Goal: Task Accomplishment & Management: Complete application form

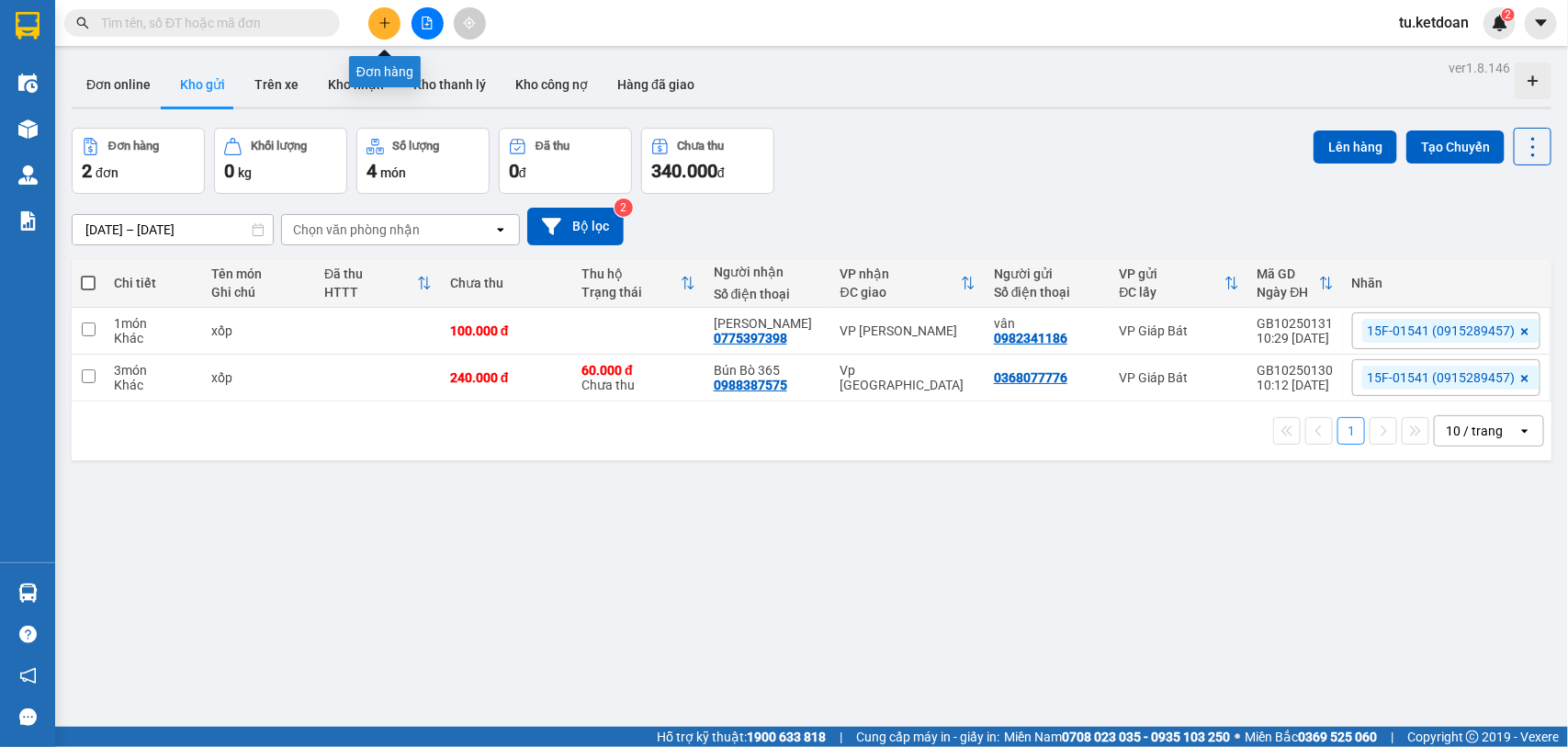
click at [381, 18] on icon "plus" at bounding box center [385, 23] width 13 height 13
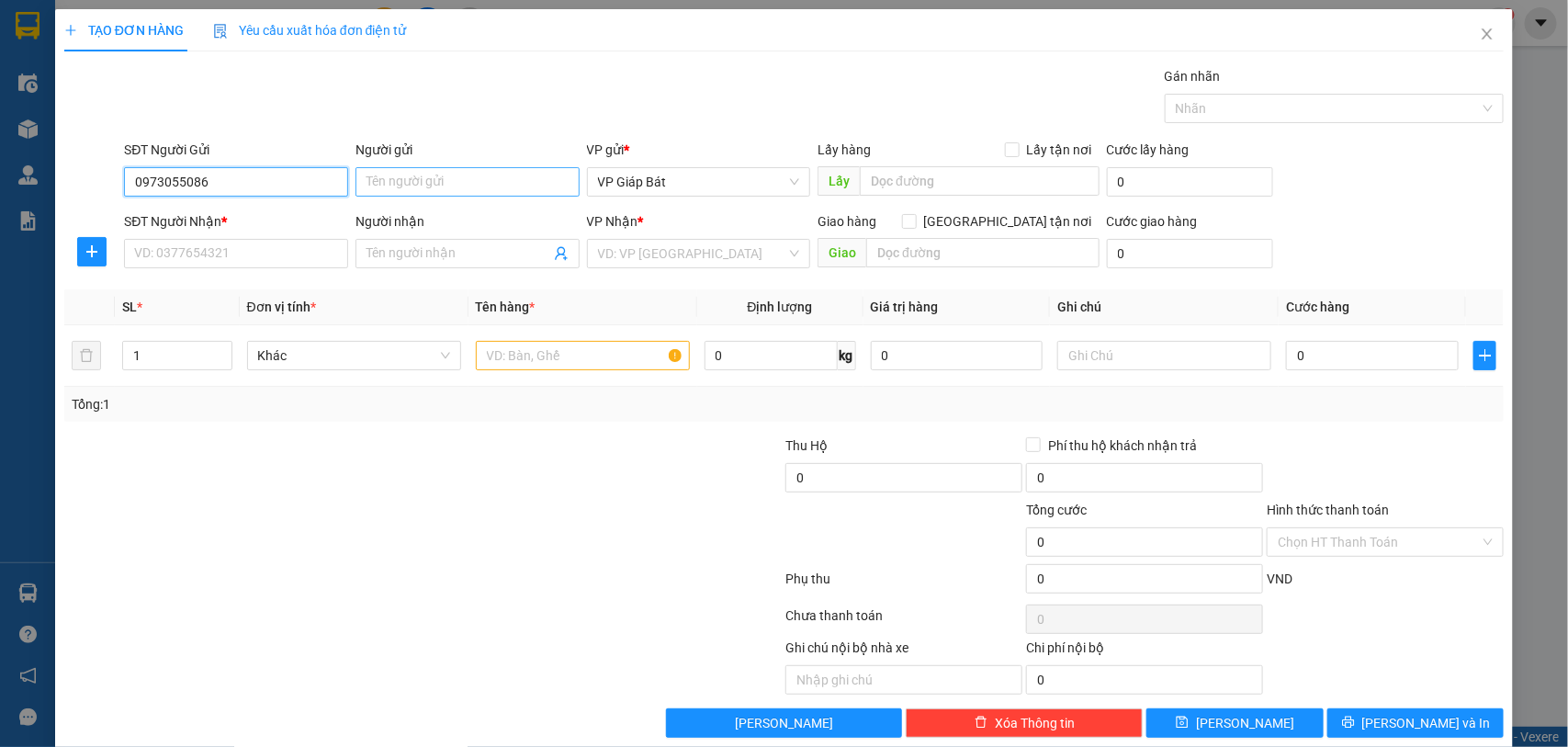
type input "0973055086"
click at [383, 184] on input "Người gửi" at bounding box center [468, 182] width 224 height 29
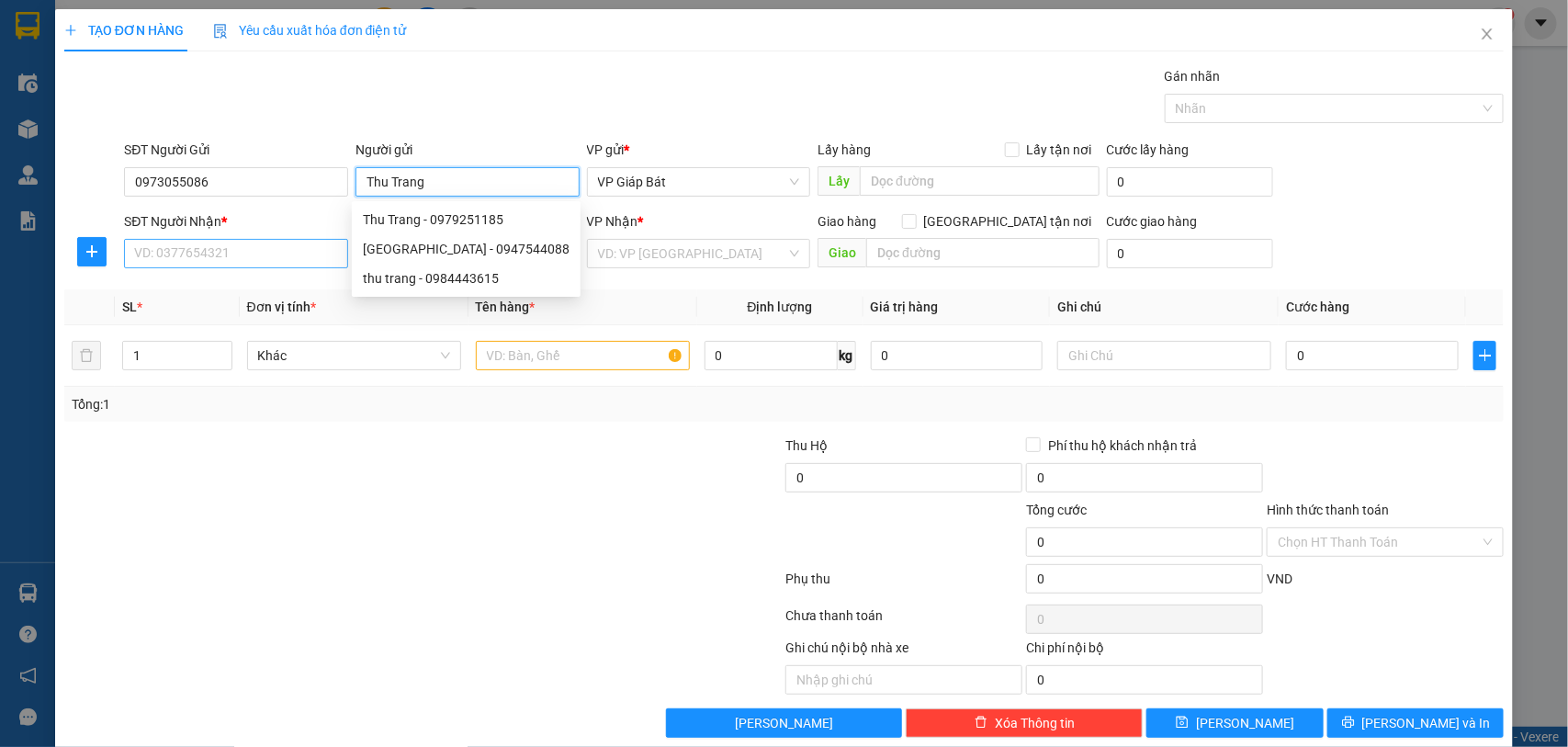
type input "Thu Trang"
click at [234, 244] on input "SĐT Người Nhận *" at bounding box center [236, 254] width 224 height 29
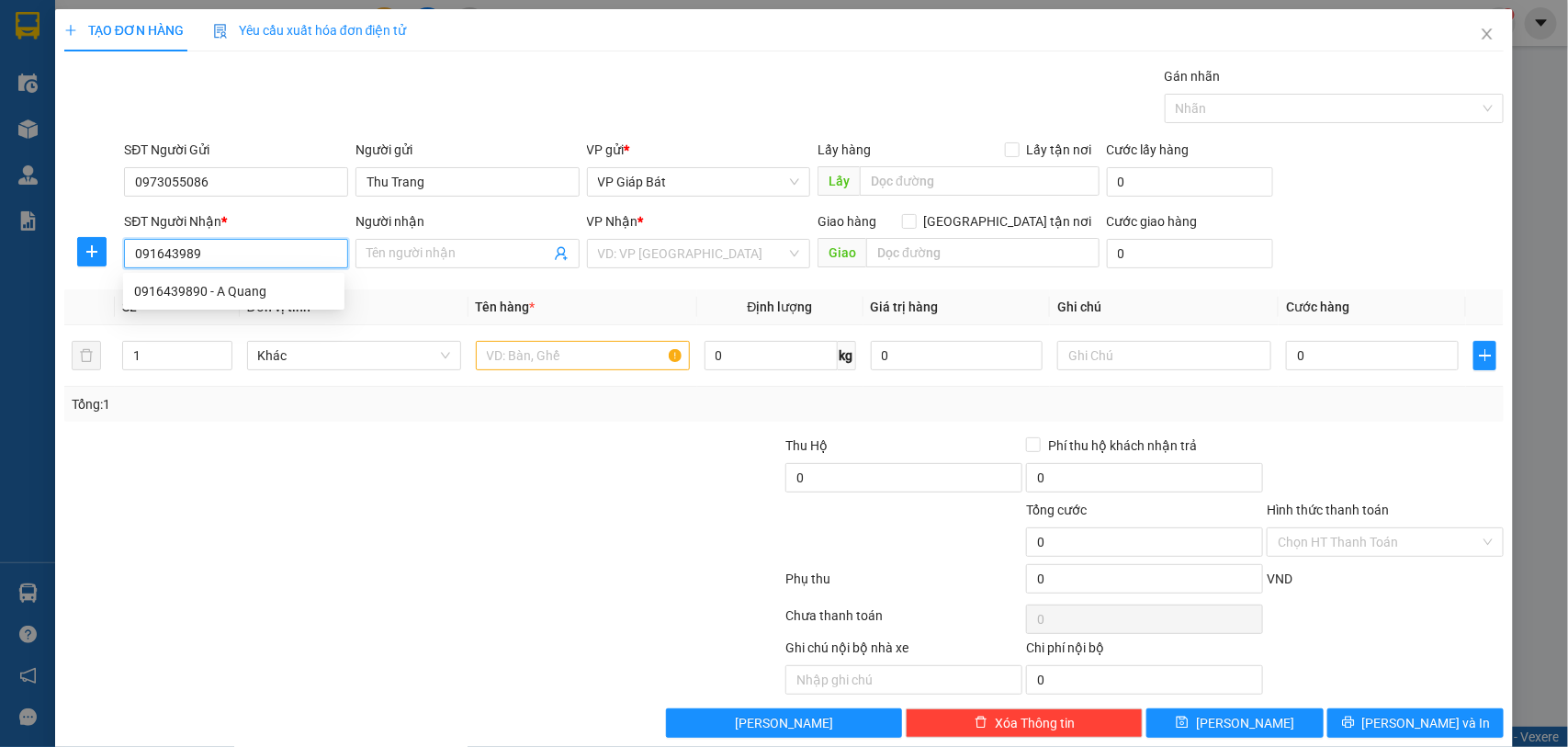
type input "0916439890"
click at [277, 291] on div "0916439890 - A Quang" at bounding box center [233, 291] width 199 height 20
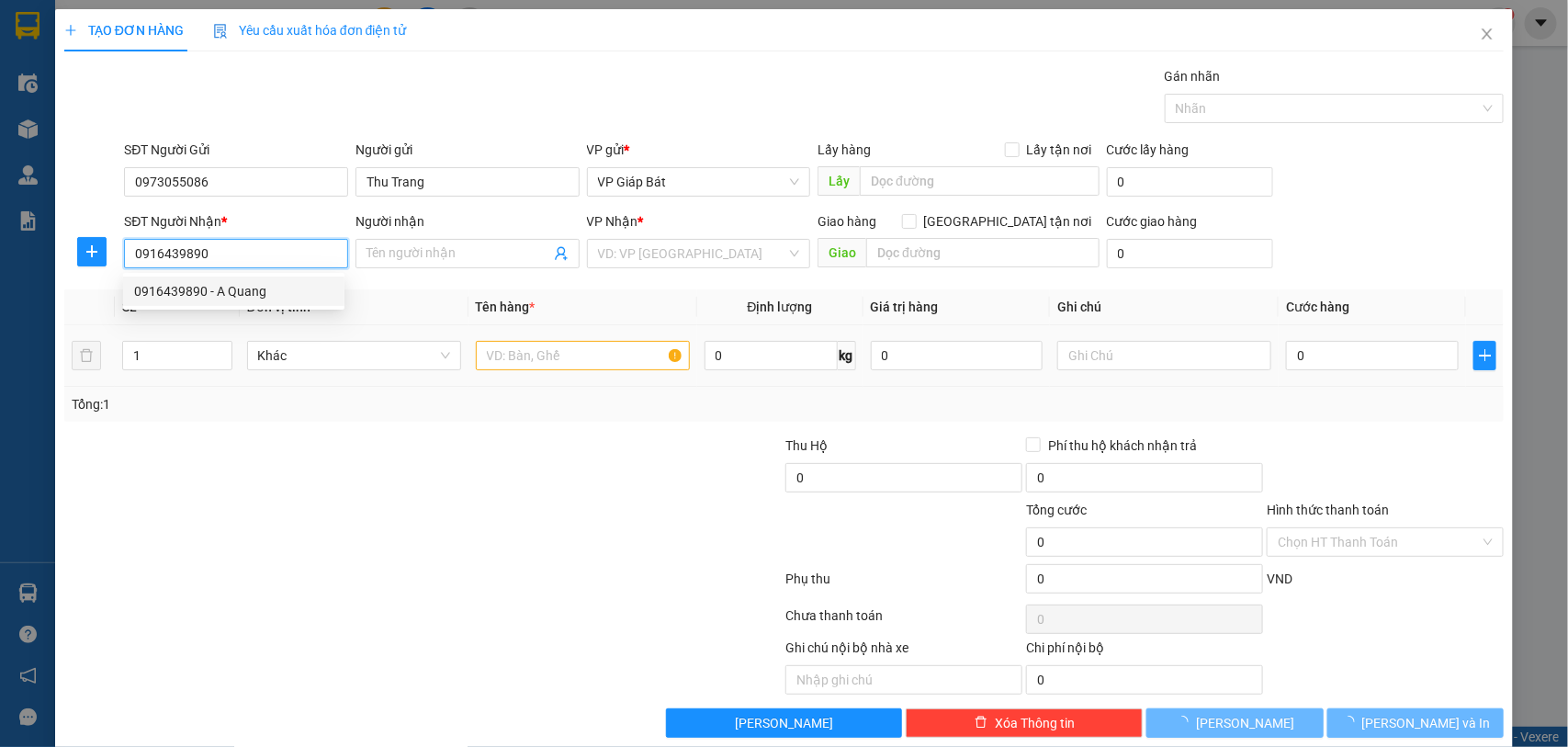
type input "A Quang"
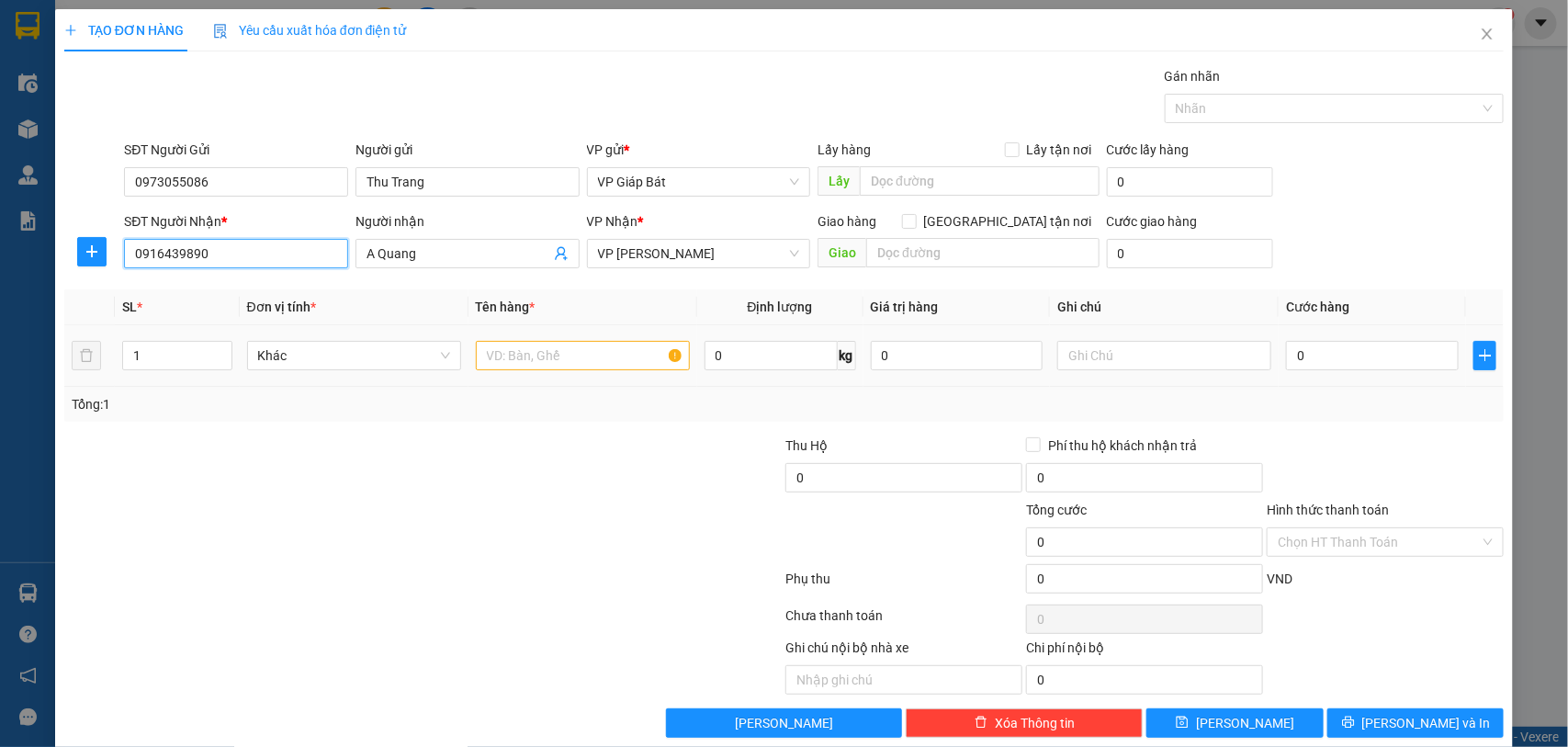
type input "0916439890"
click at [515, 351] on input "text" at bounding box center [583, 356] width 214 height 29
type input "bọc"
click at [1346, 349] on input "0" at bounding box center [1372, 356] width 173 height 29
type input "5"
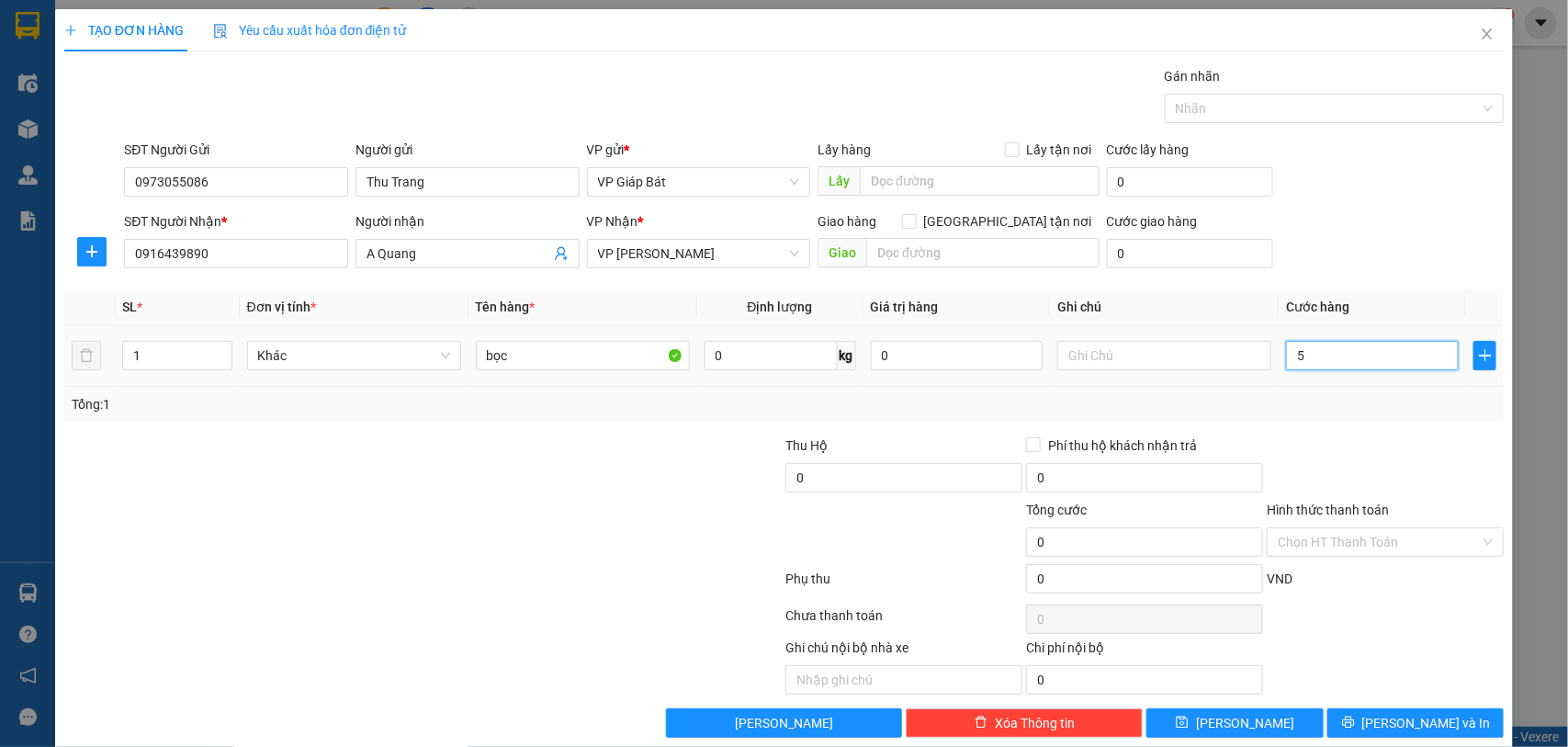
type input "5"
type input "50"
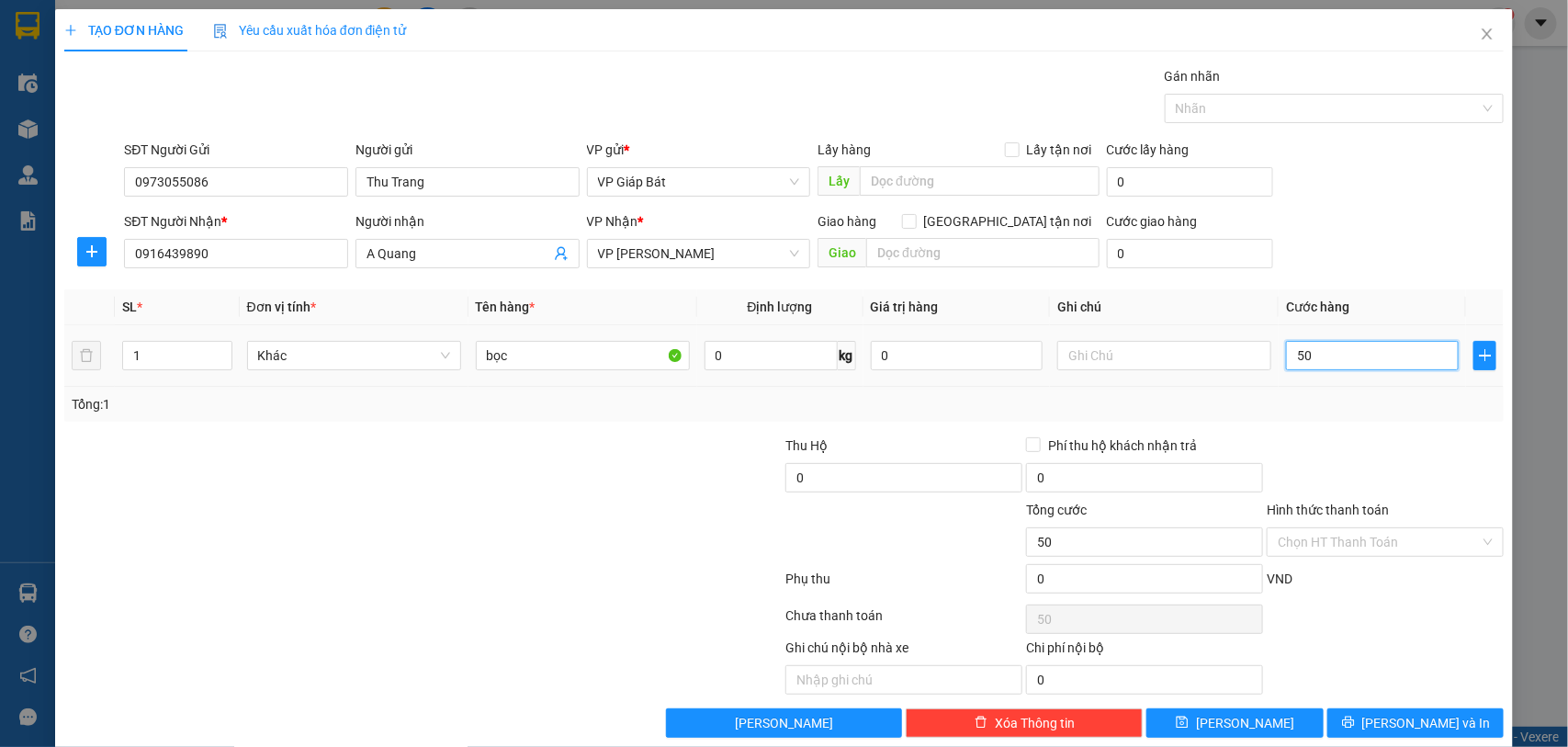
type input "500"
type input "5.000"
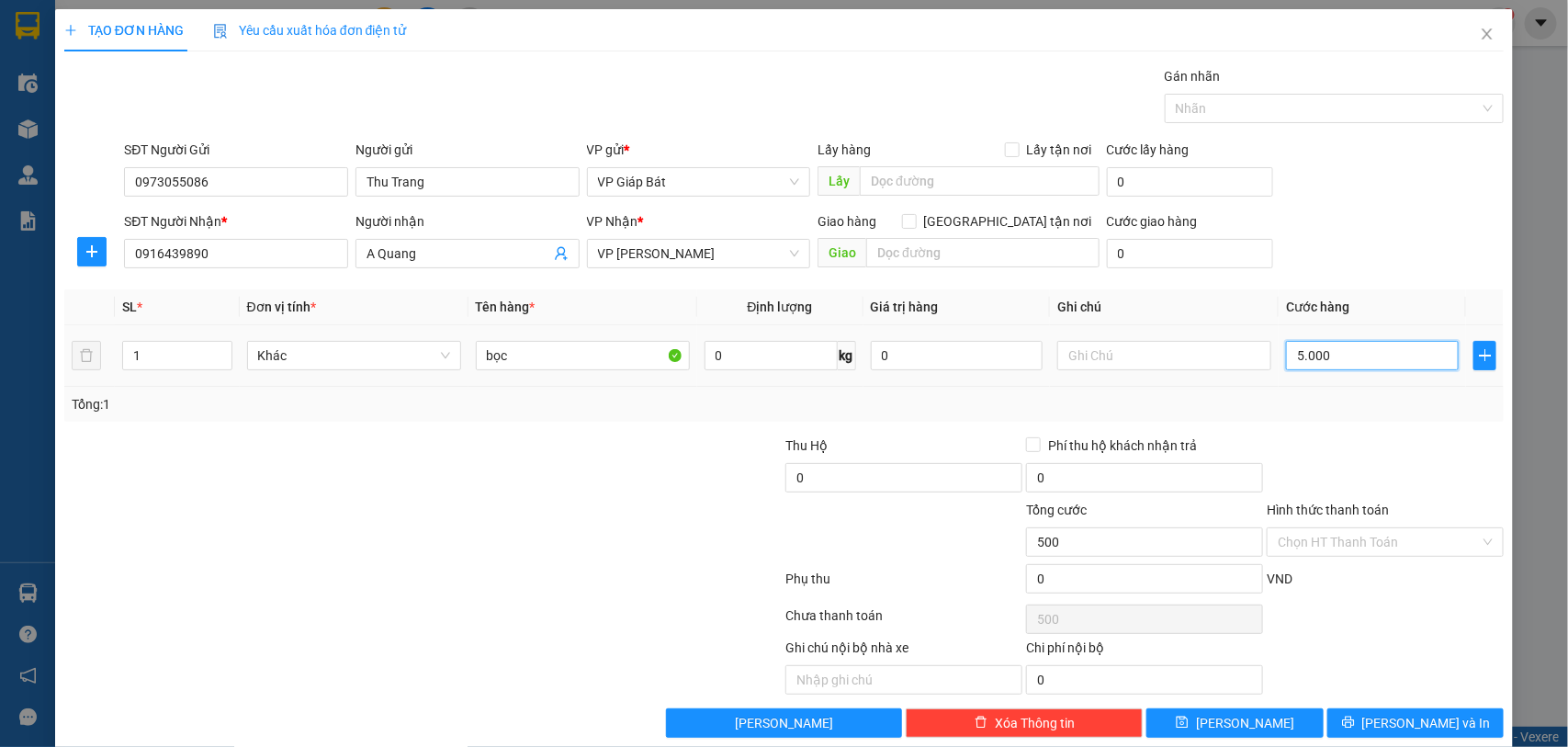
type input "5.000"
type input "50.000"
click at [1210, 104] on div at bounding box center [1325, 108] width 312 height 22
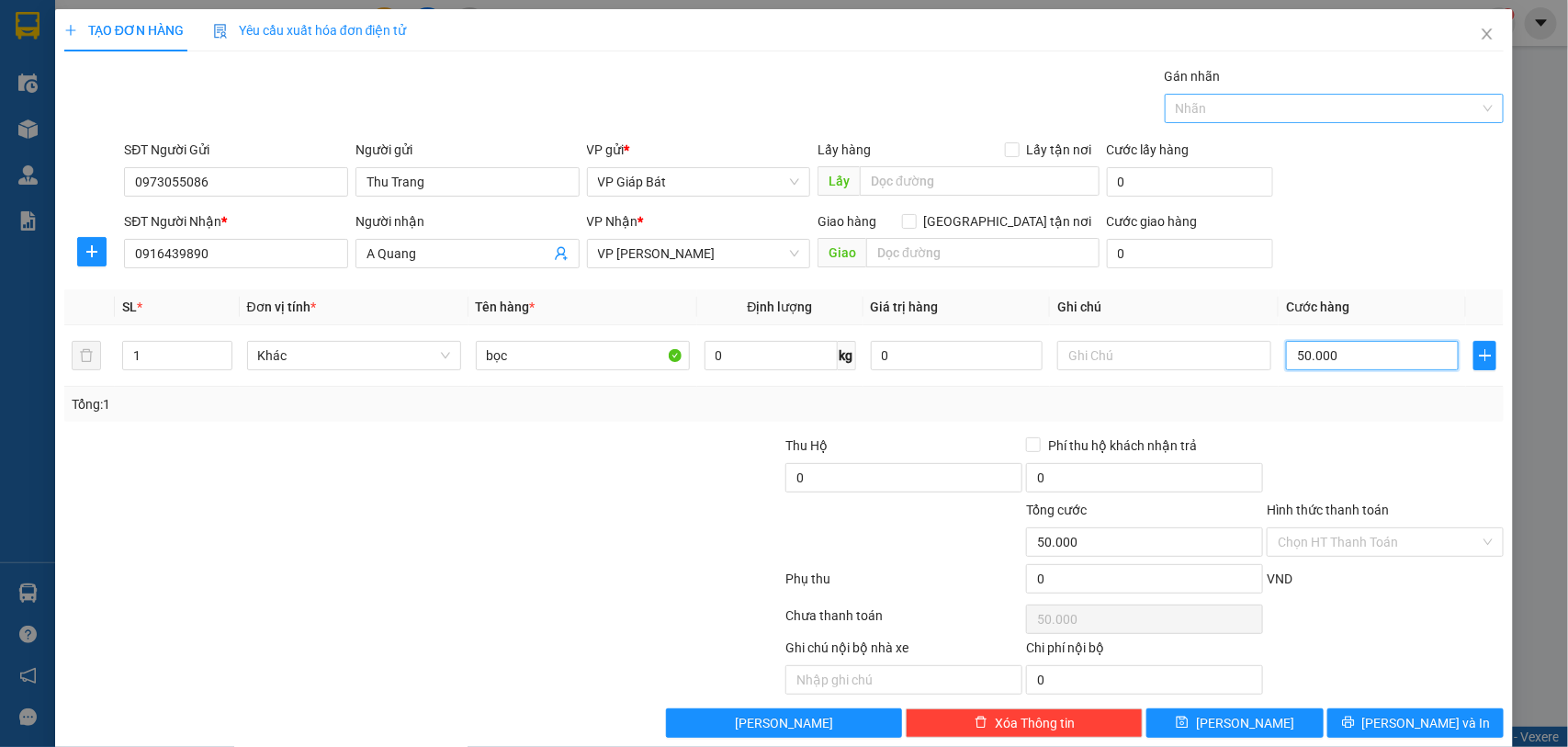
type input "50.000"
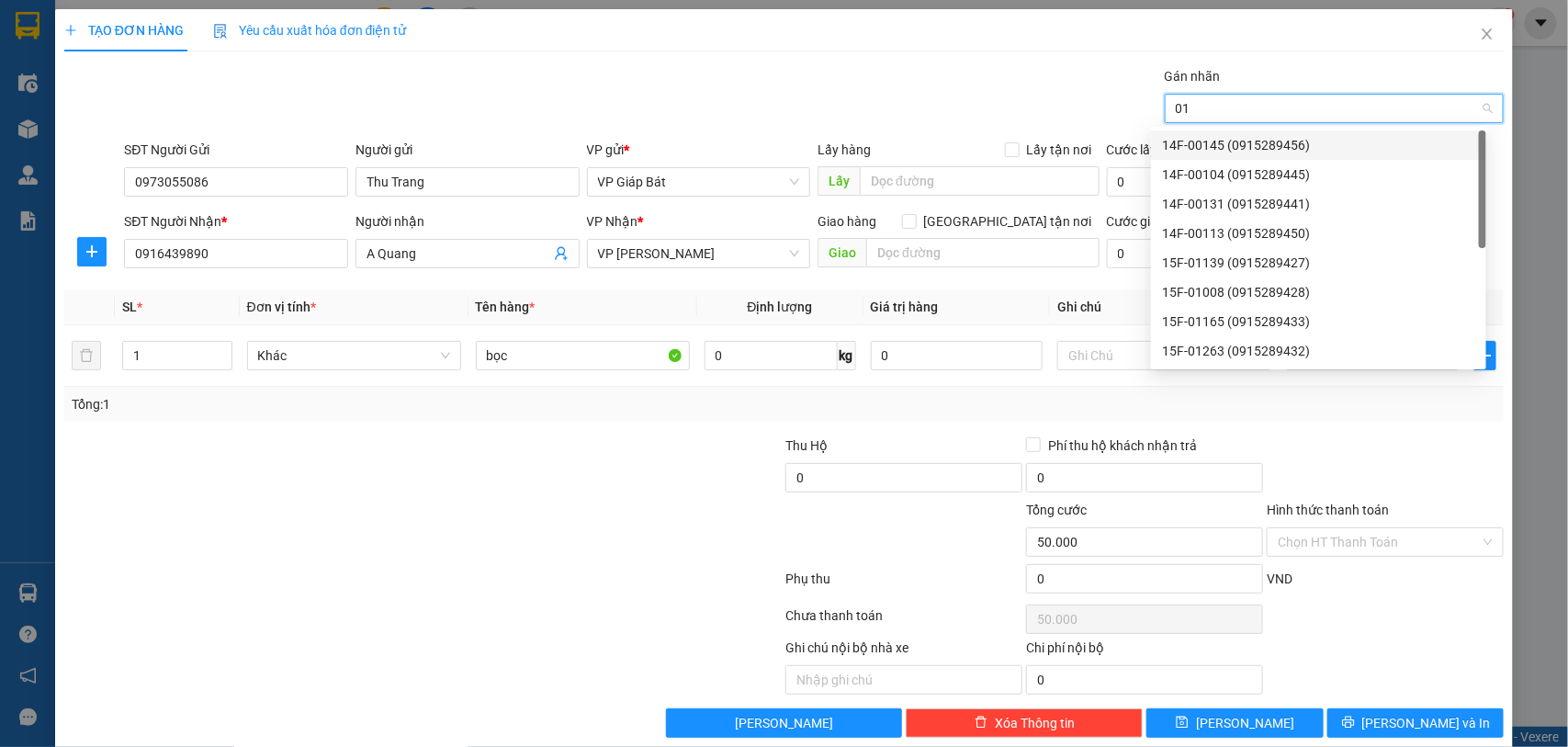
type input "015"
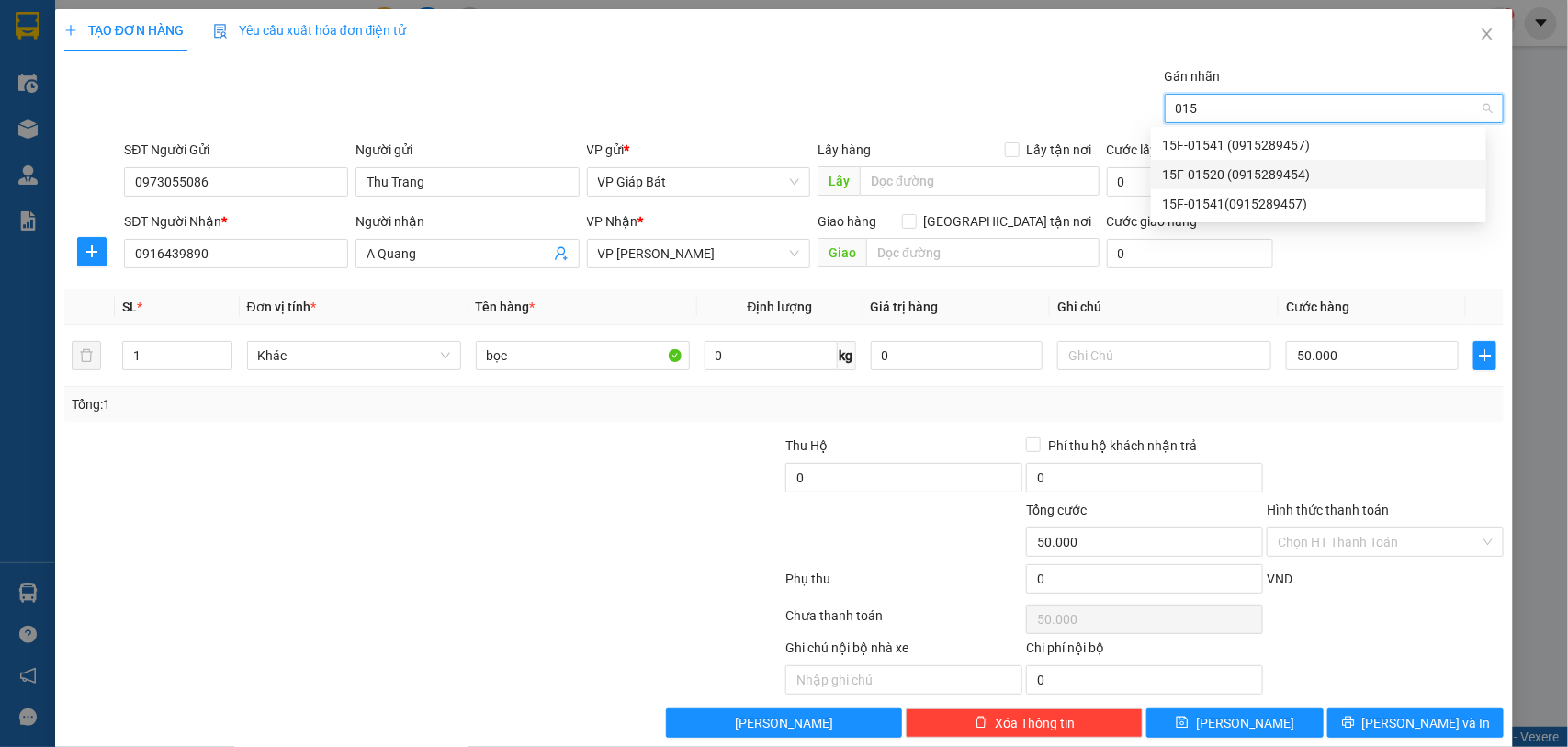
click at [1206, 167] on div "15F-01520 (0915289454)" at bounding box center [1318, 175] width 313 height 20
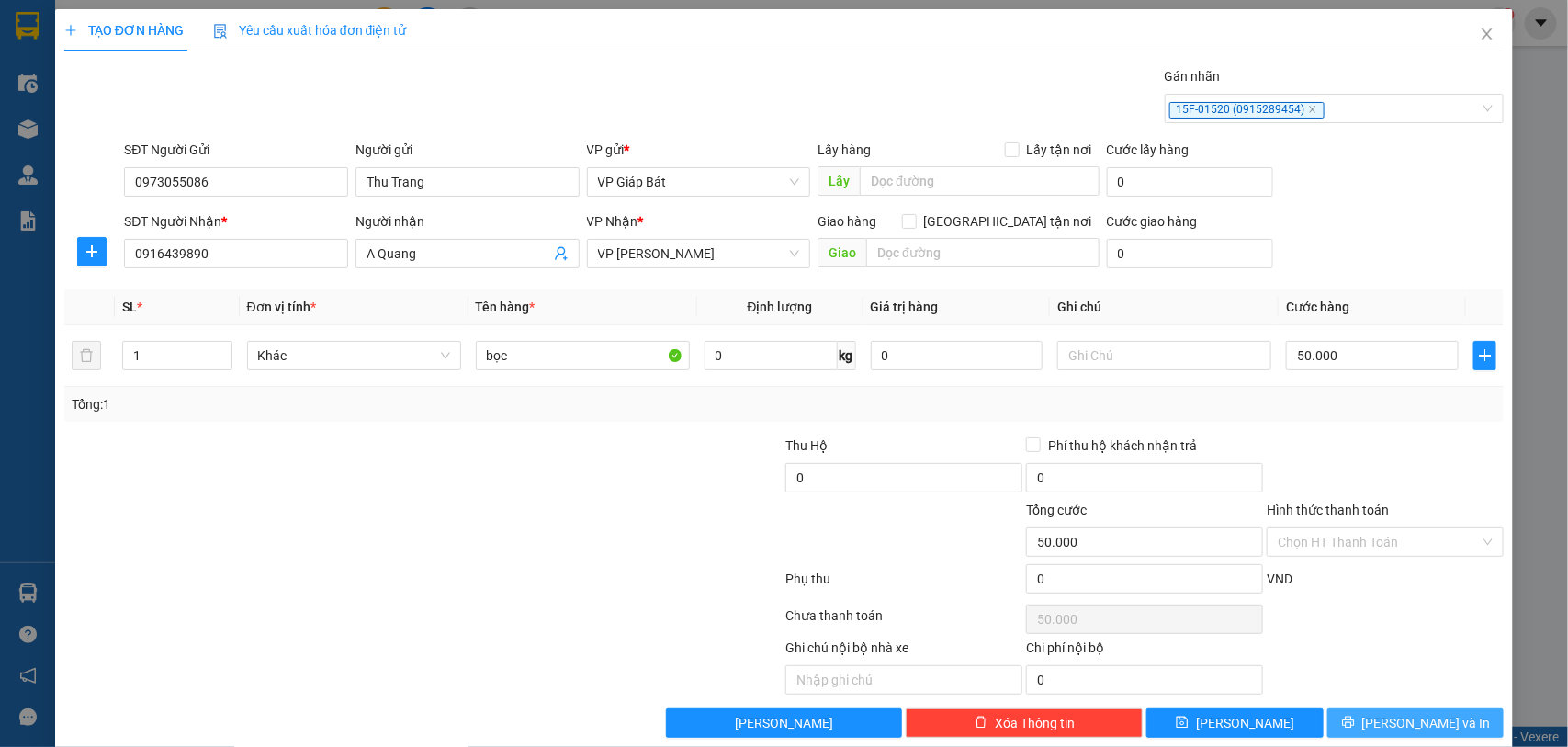
click at [1390, 733] on span "[PERSON_NAME] và In" at bounding box center [1426, 723] width 129 height 20
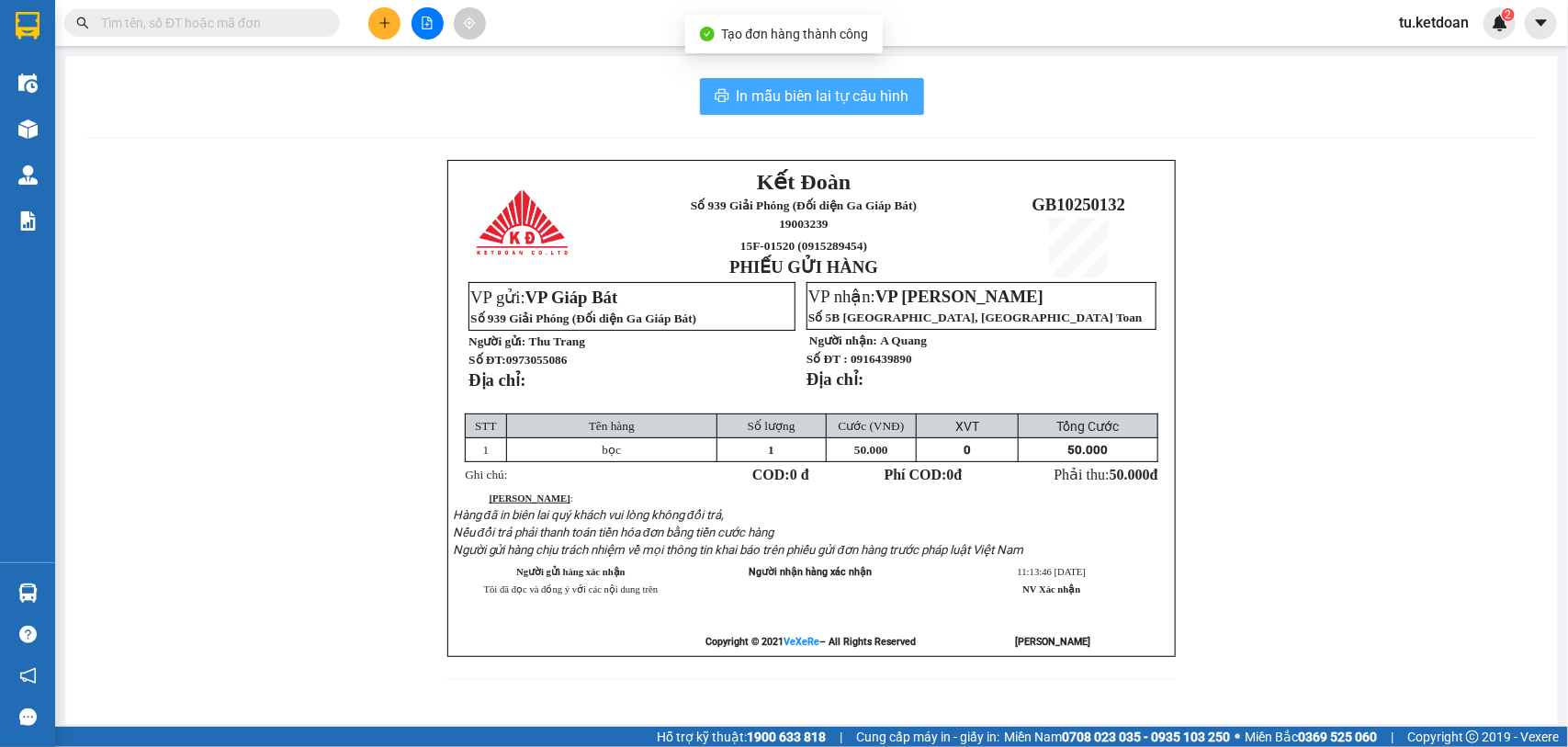
click at [758, 99] on span "In mẫu biên lai tự cấu hình" at bounding box center [824, 96] width 173 height 23
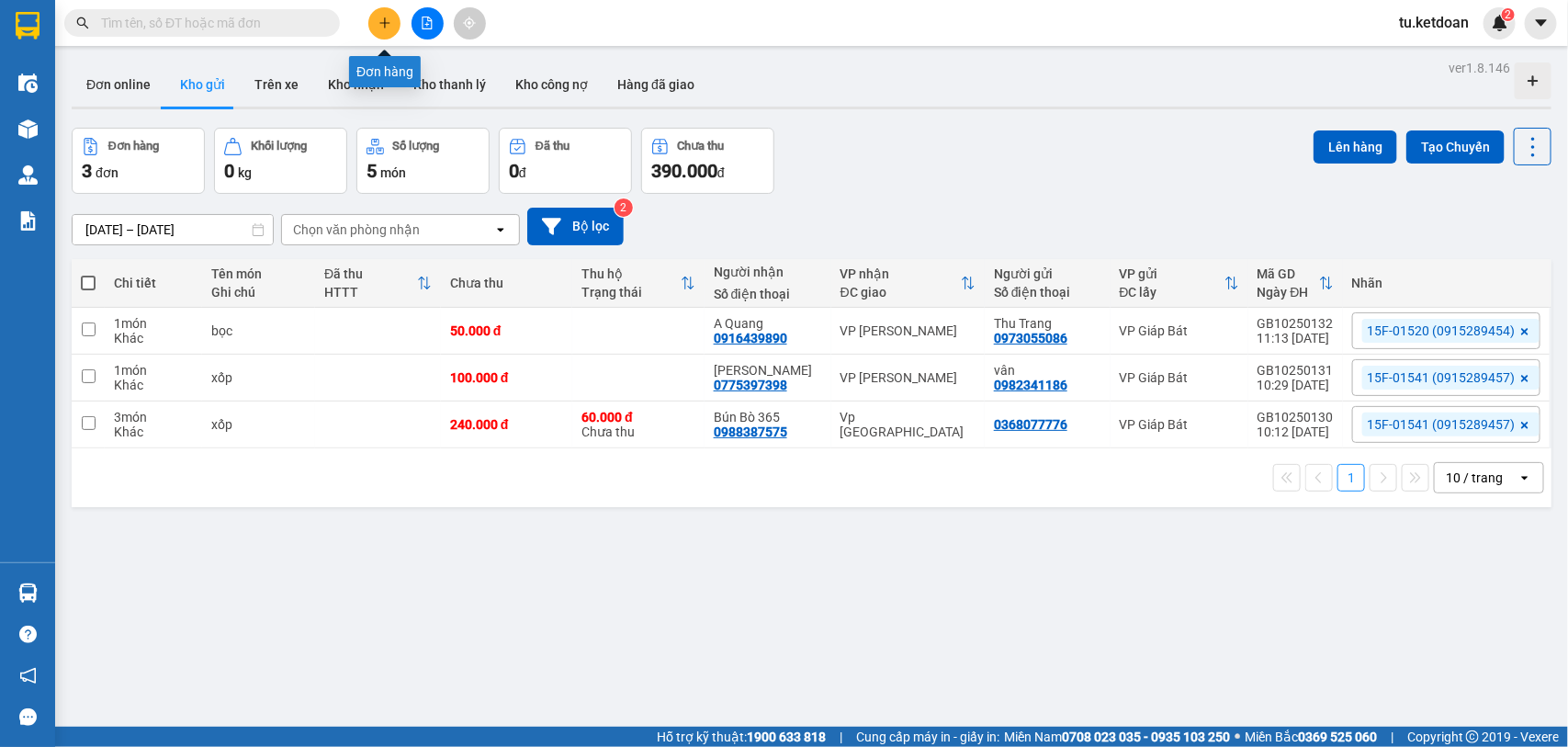
click at [387, 24] on icon "plus" at bounding box center [385, 23] width 13 height 13
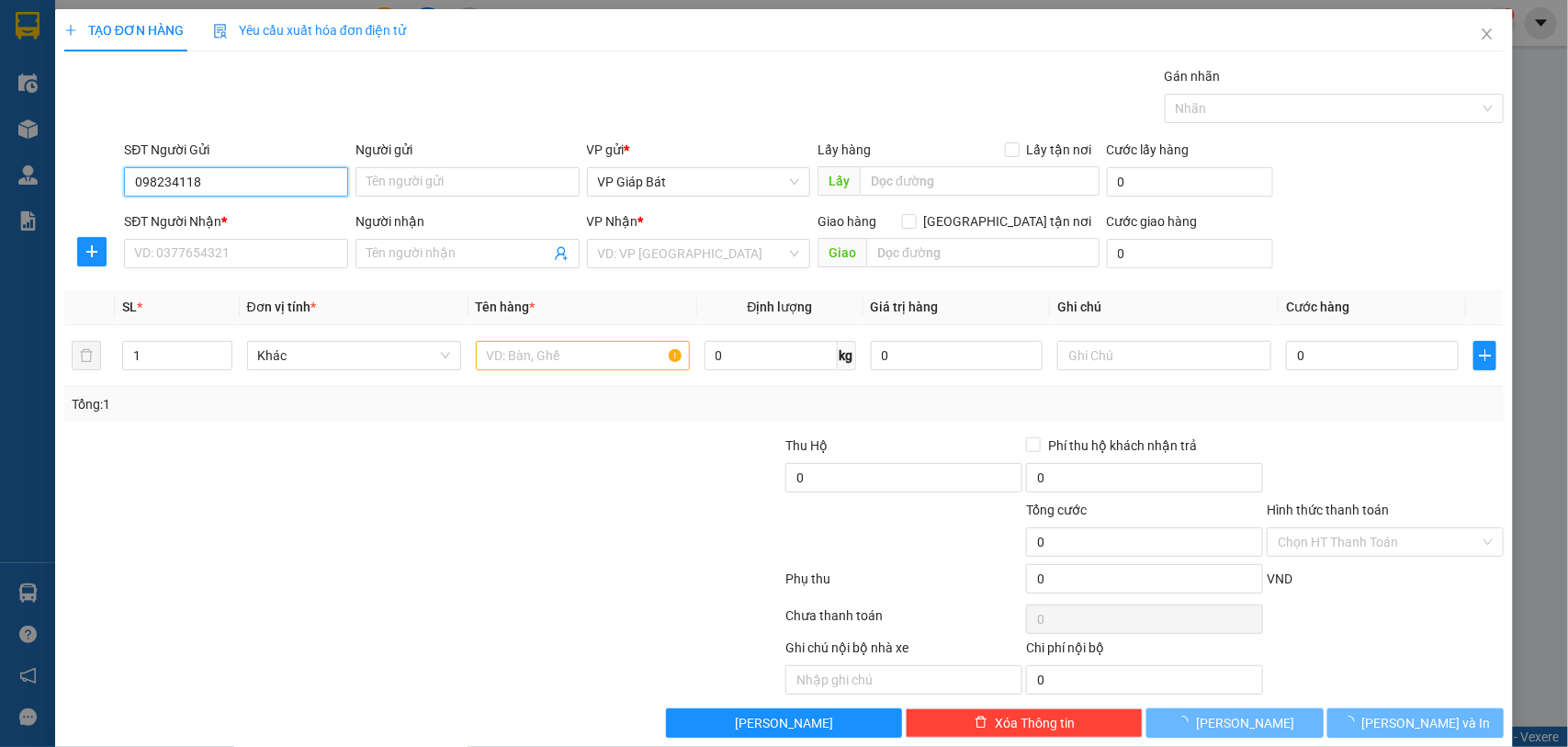
type input "0982341186"
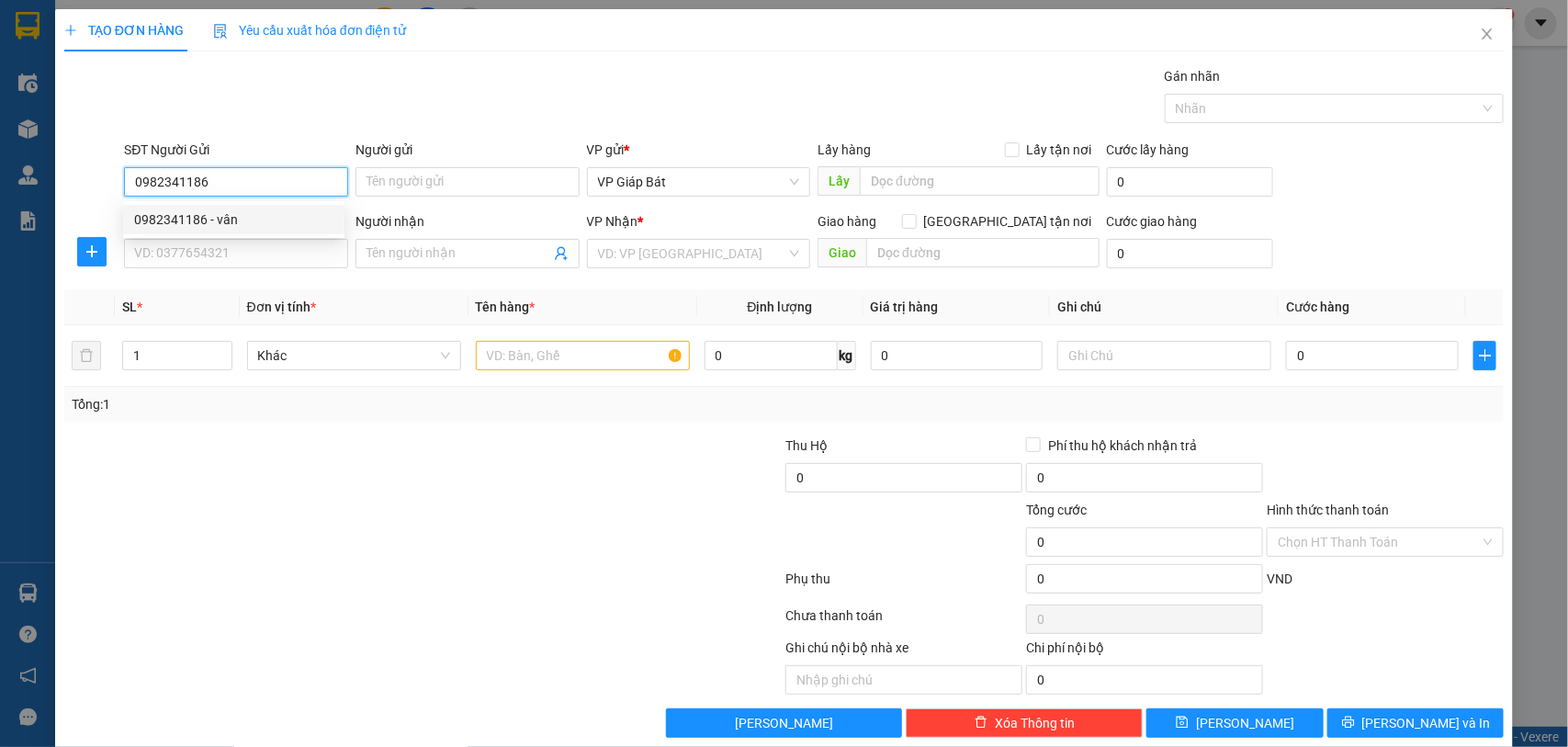
click at [186, 219] on div "0982341186 - vân" at bounding box center [233, 220] width 199 height 20
type input "vân"
type input "0982341186"
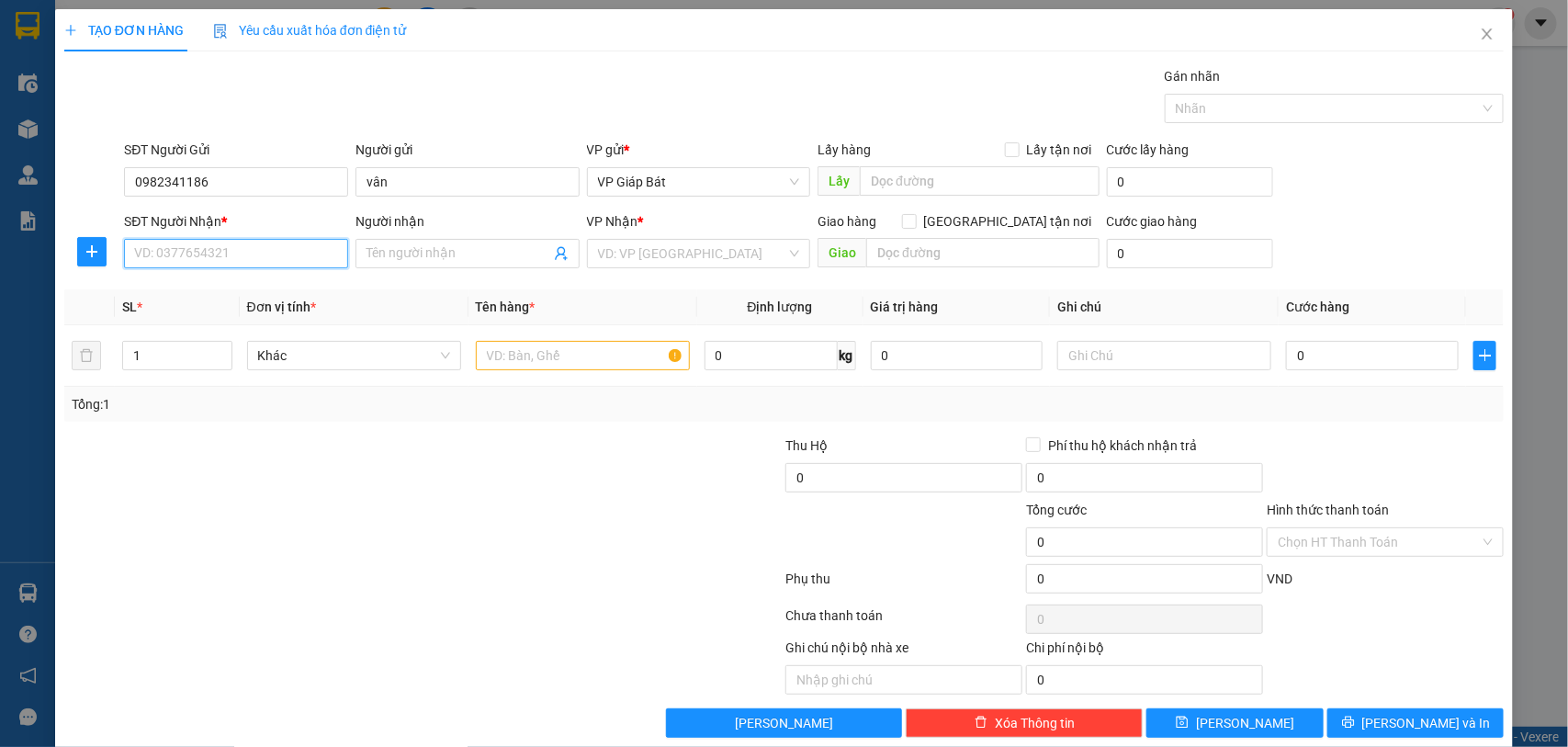
click at [193, 251] on input "SĐT Người Nhận *" at bounding box center [236, 254] width 224 height 29
type input "0797473949"
click at [167, 291] on div "0797473949 - khách" at bounding box center [233, 291] width 199 height 20
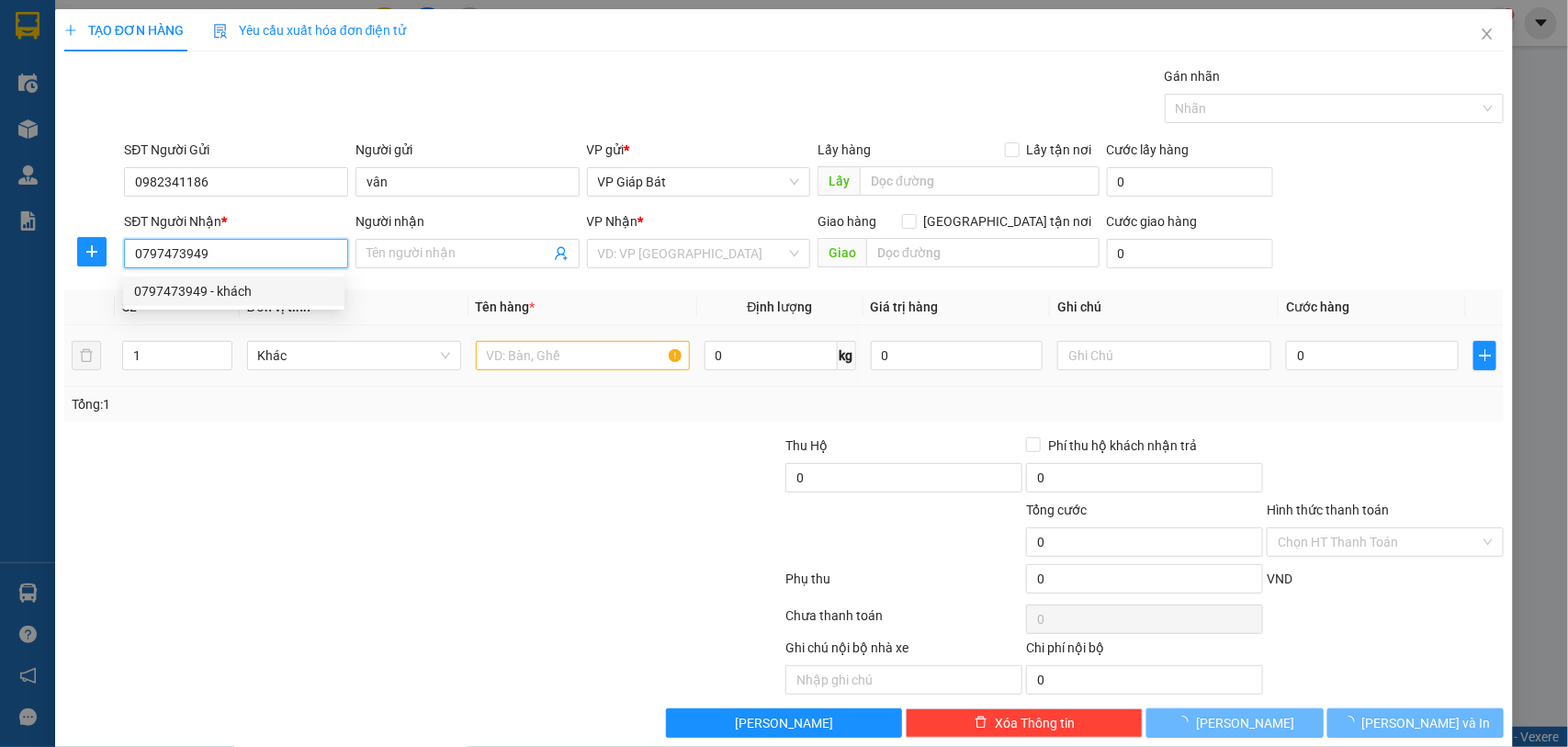
type input "khách"
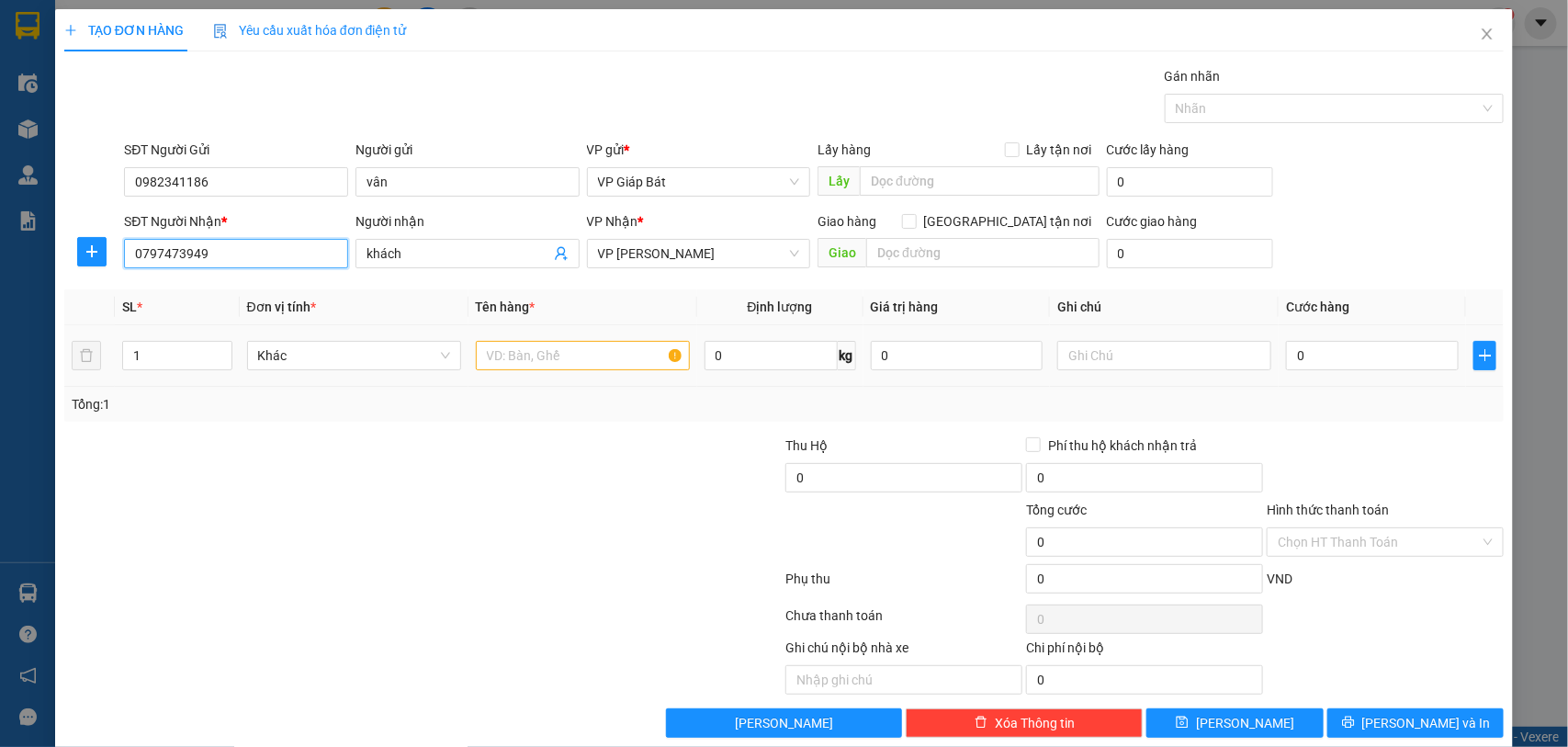
type input "0797473949"
click at [528, 350] on input "text" at bounding box center [583, 356] width 214 height 29
type input "xốp"
click at [1348, 357] on input "0" at bounding box center [1372, 356] width 173 height 29
type input "5"
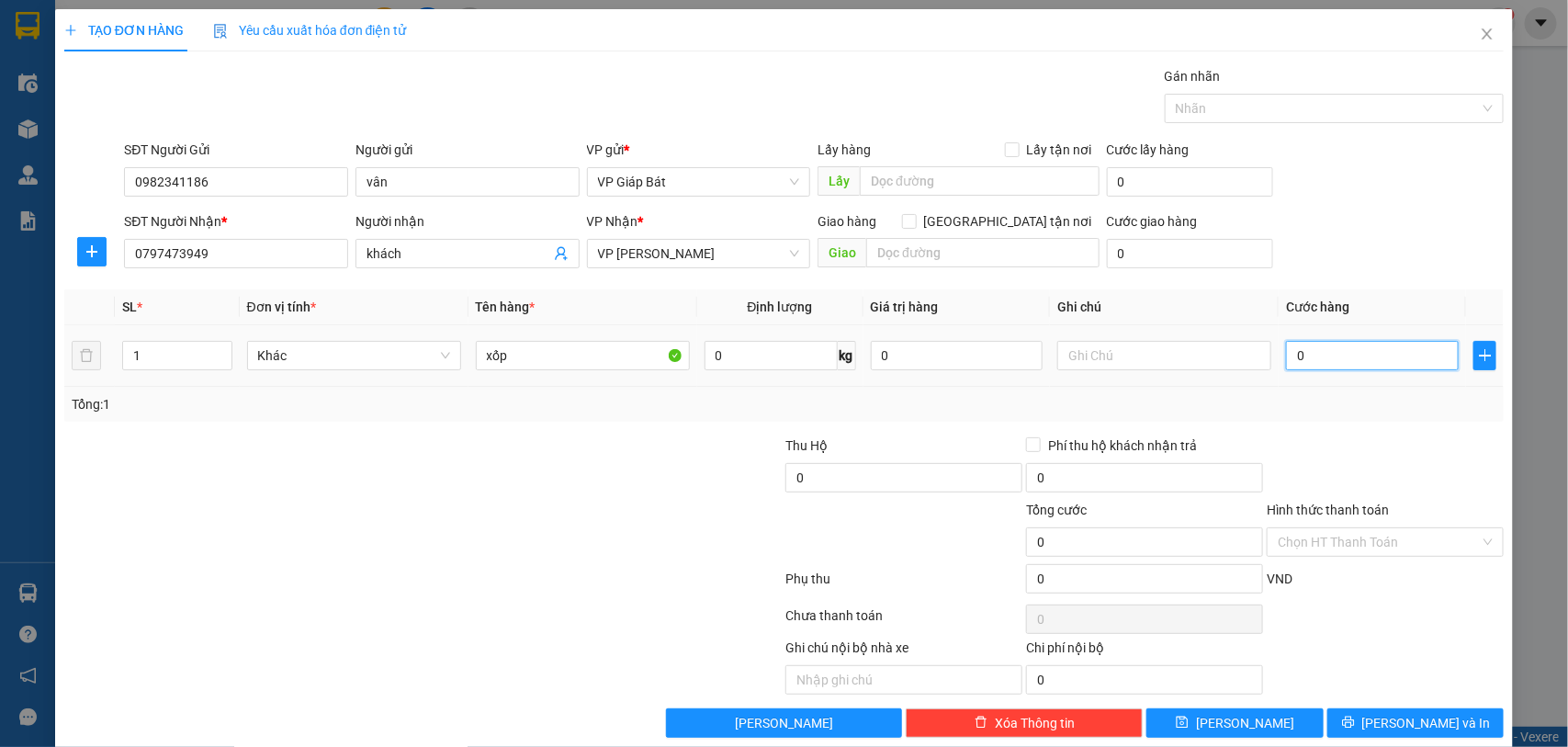
type input "5"
type input "50"
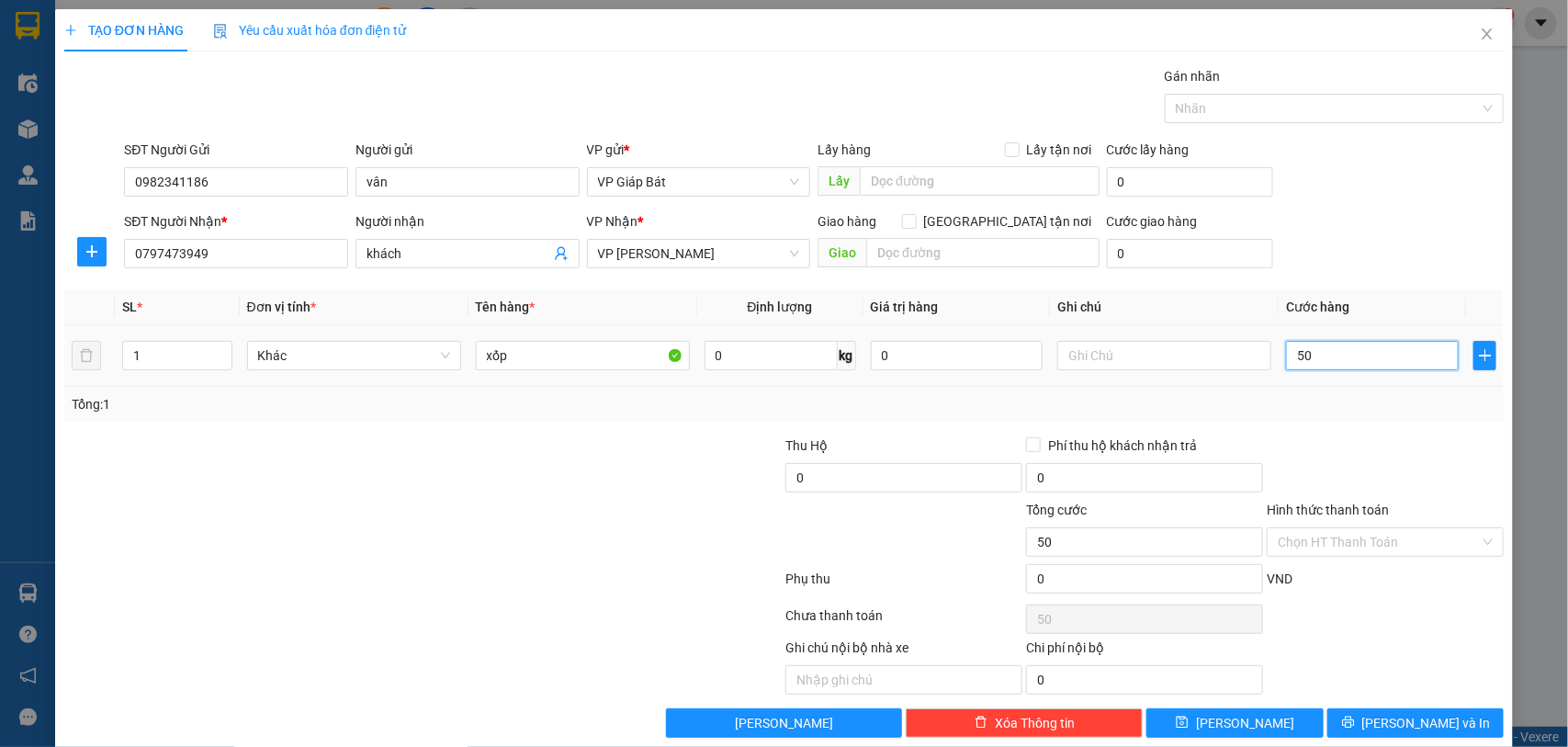
type input "500"
type input "5.000"
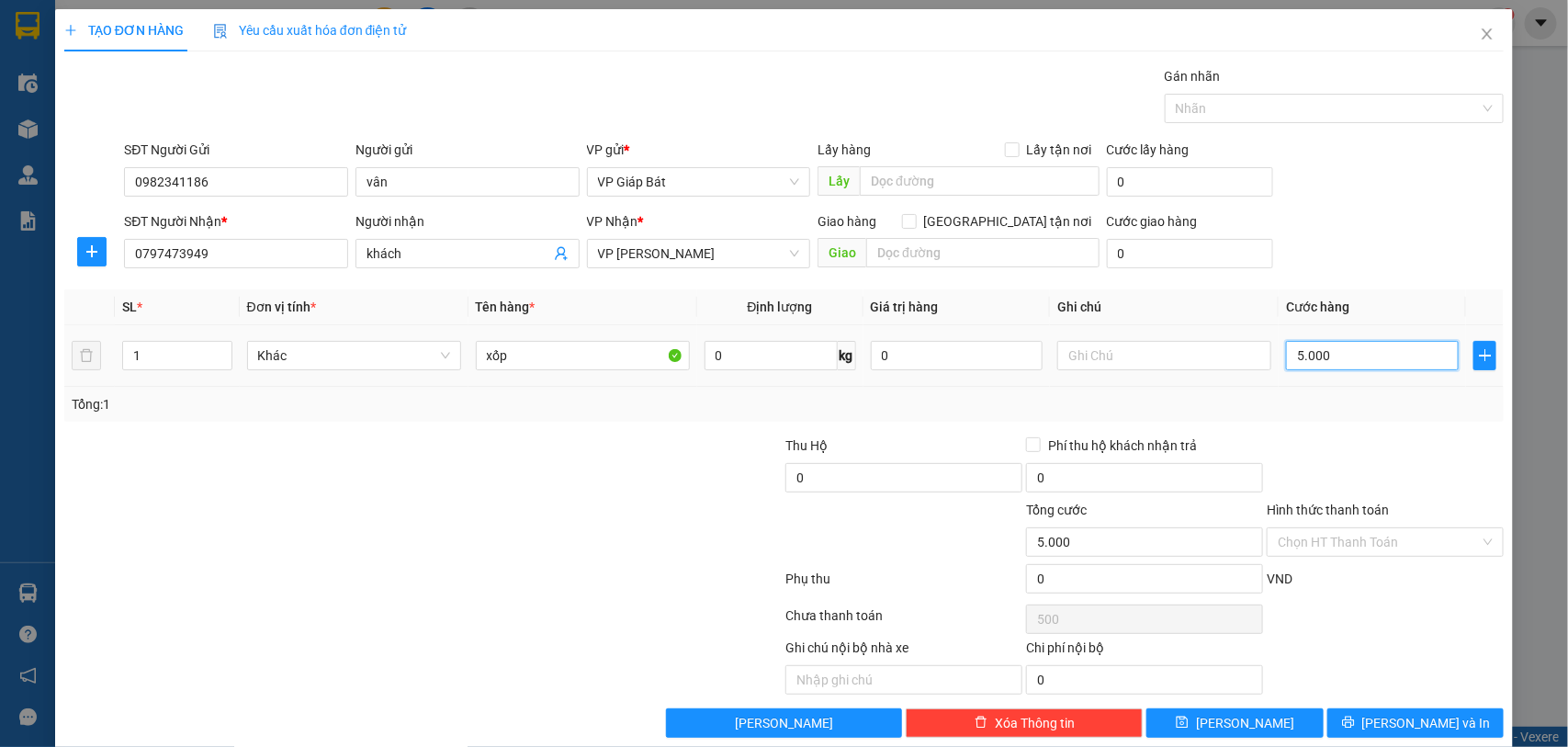
type input "5.000"
type input "50.000"
click at [1274, 107] on div at bounding box center [1325, 108] width 312 height 22
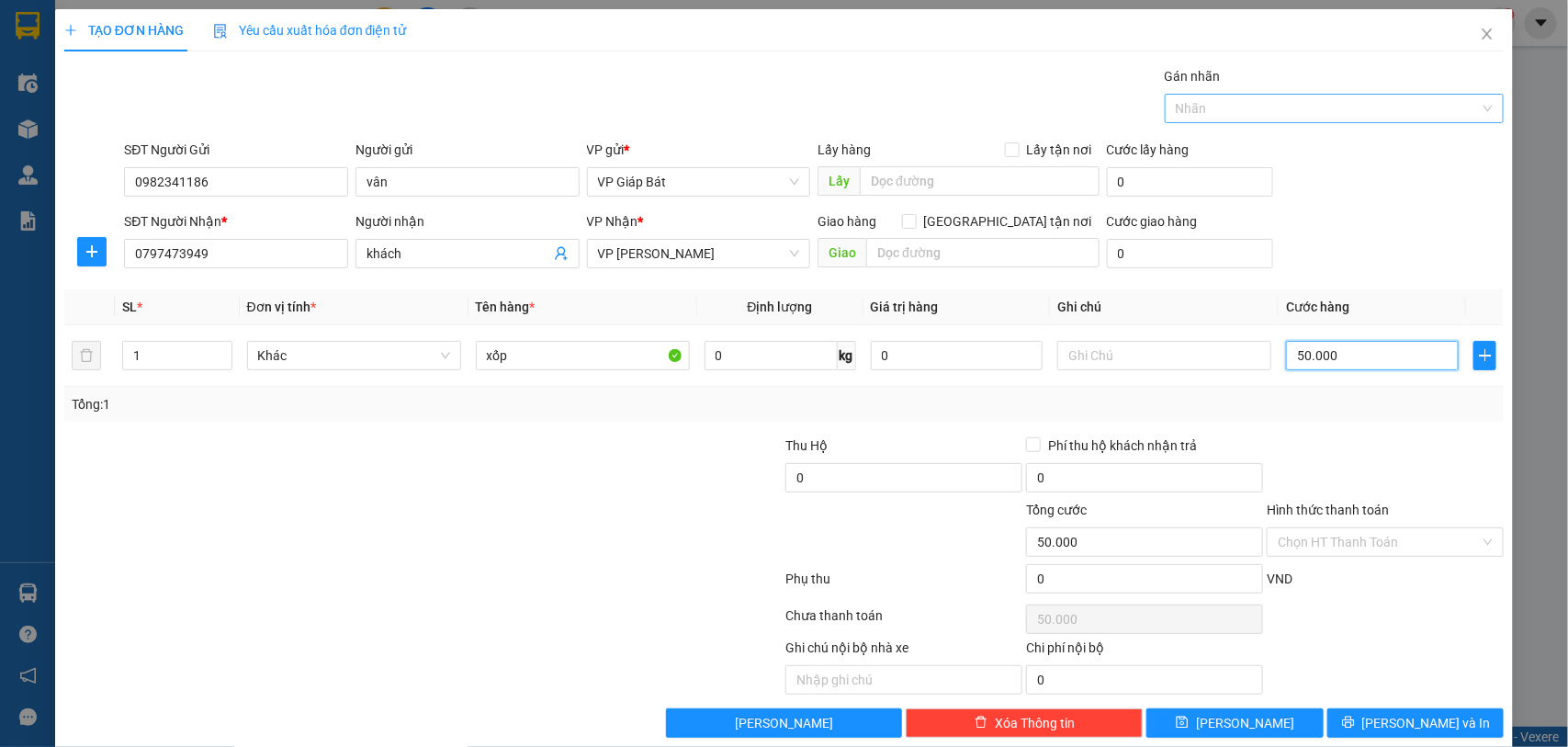
type input "50.000"
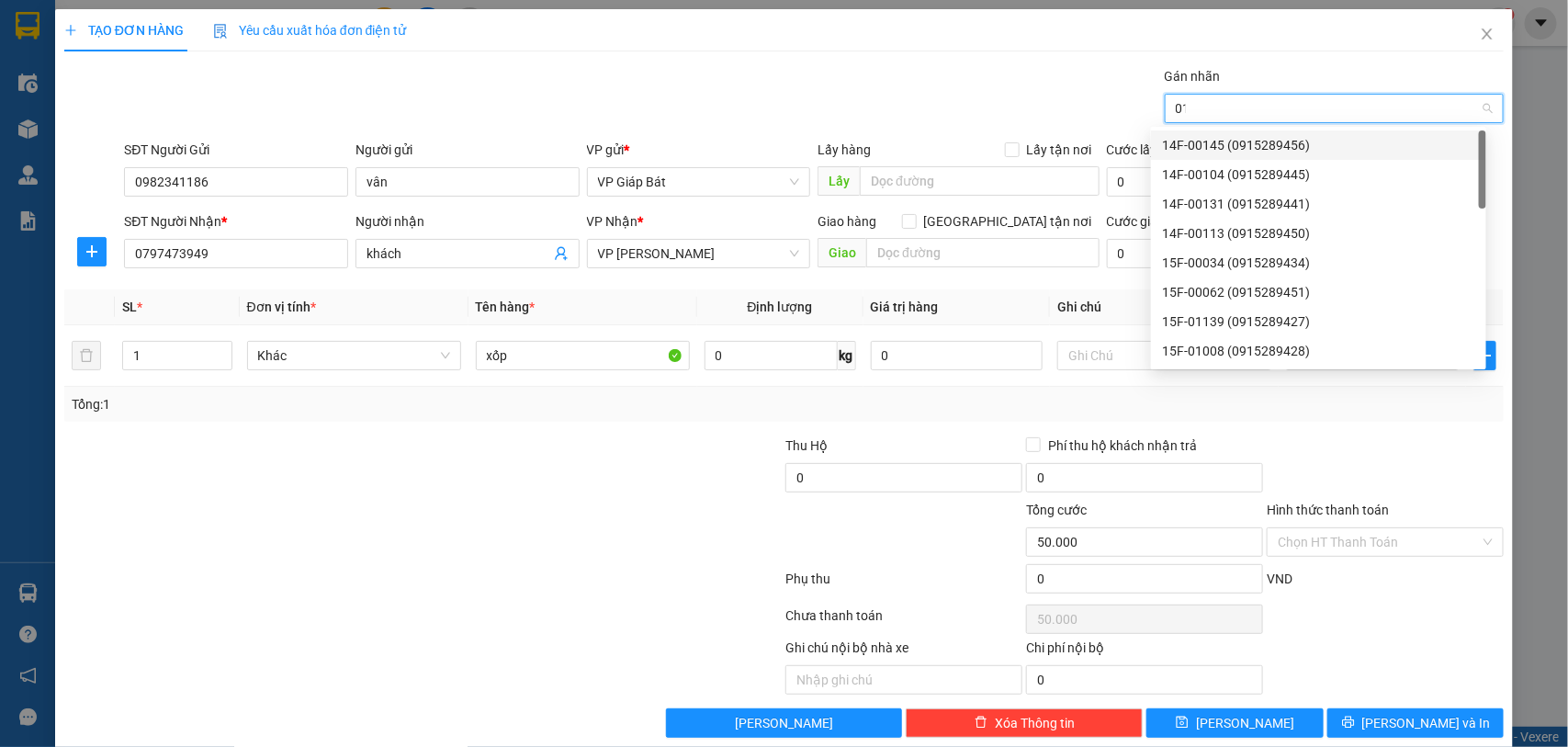
type input "015"
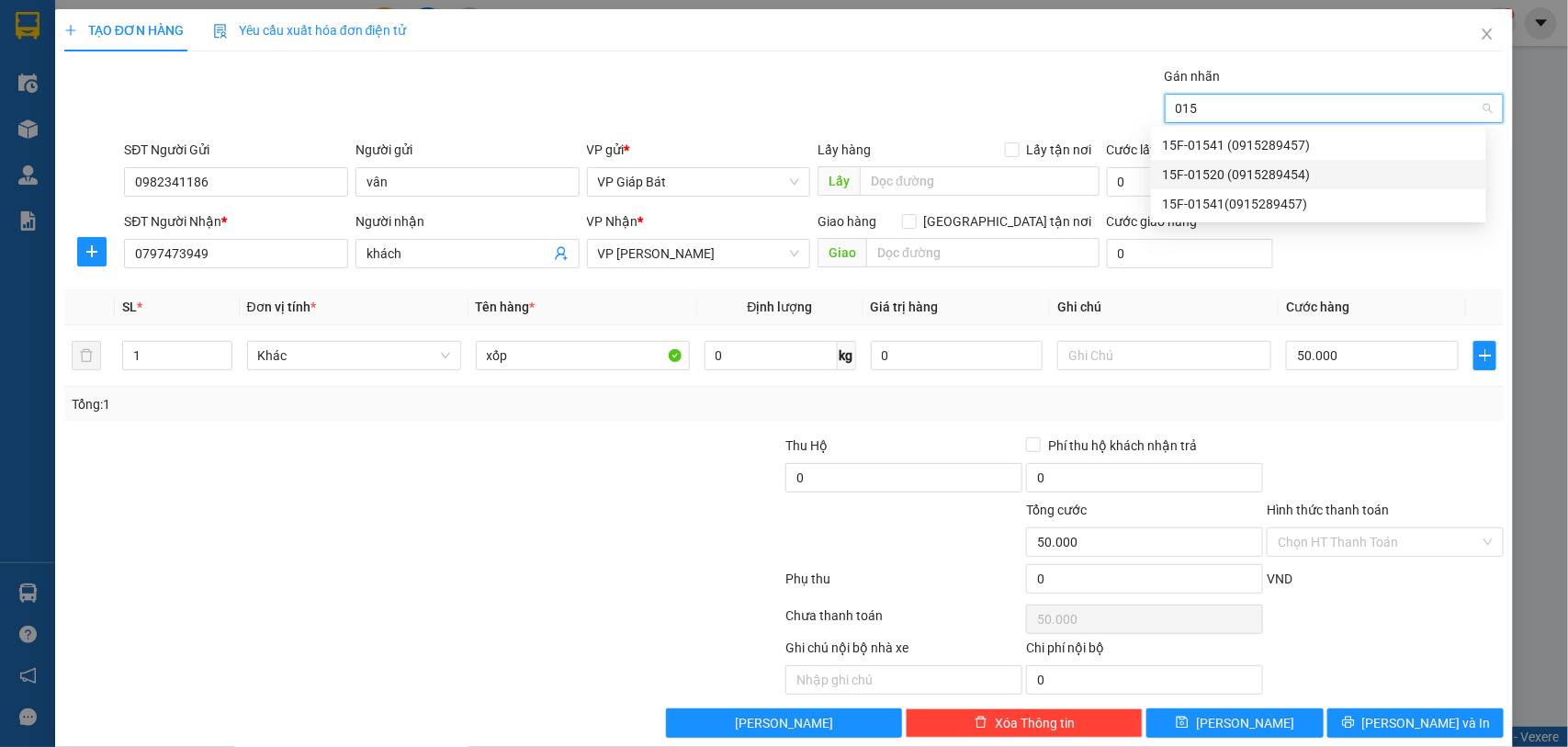
click at [1255, 175] on div "15F-01520 (0915289454)" at bounding box center [1318, 175] width 313 height 20
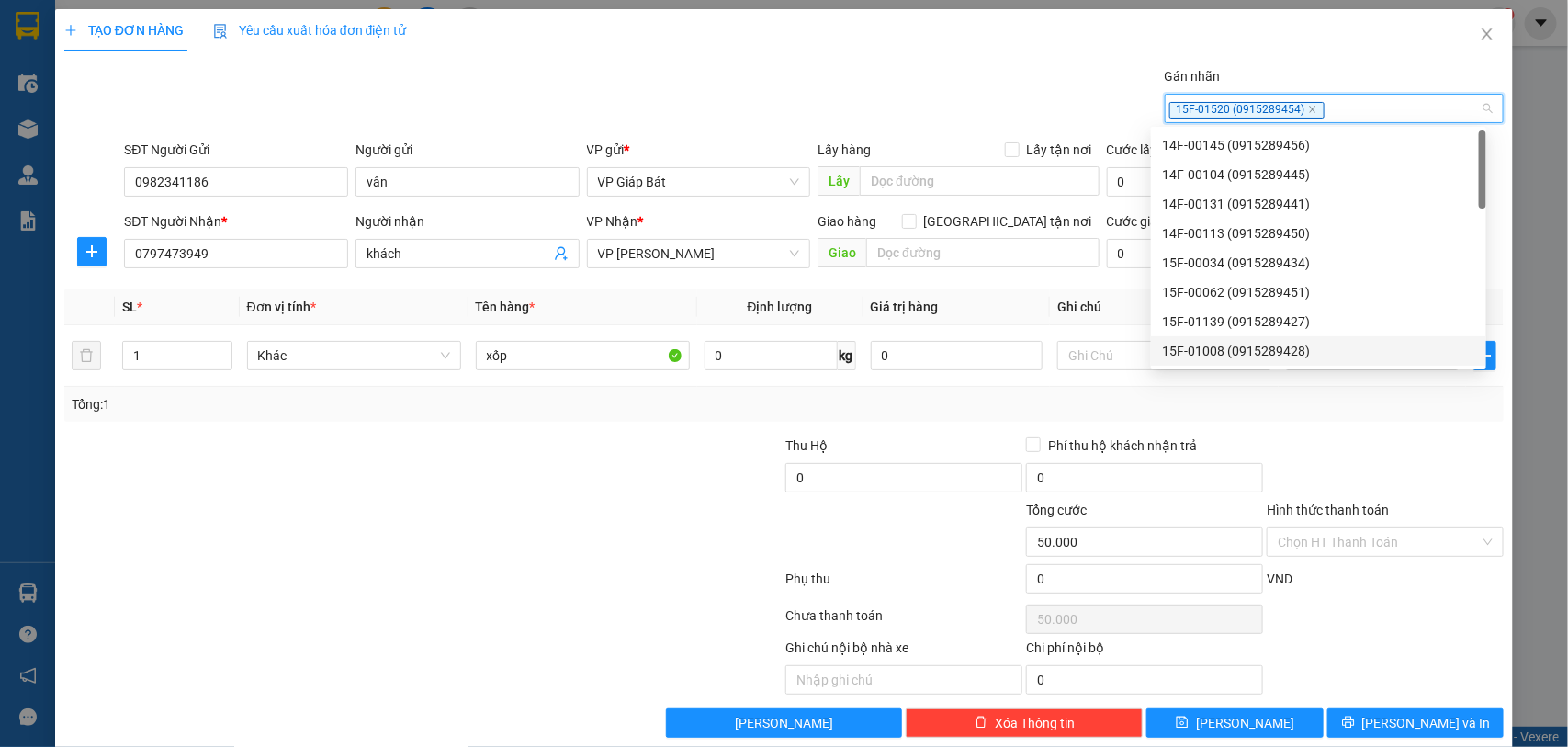
click at [1381, 448] on div at bounding box center [1385, 468] width 241 height 64
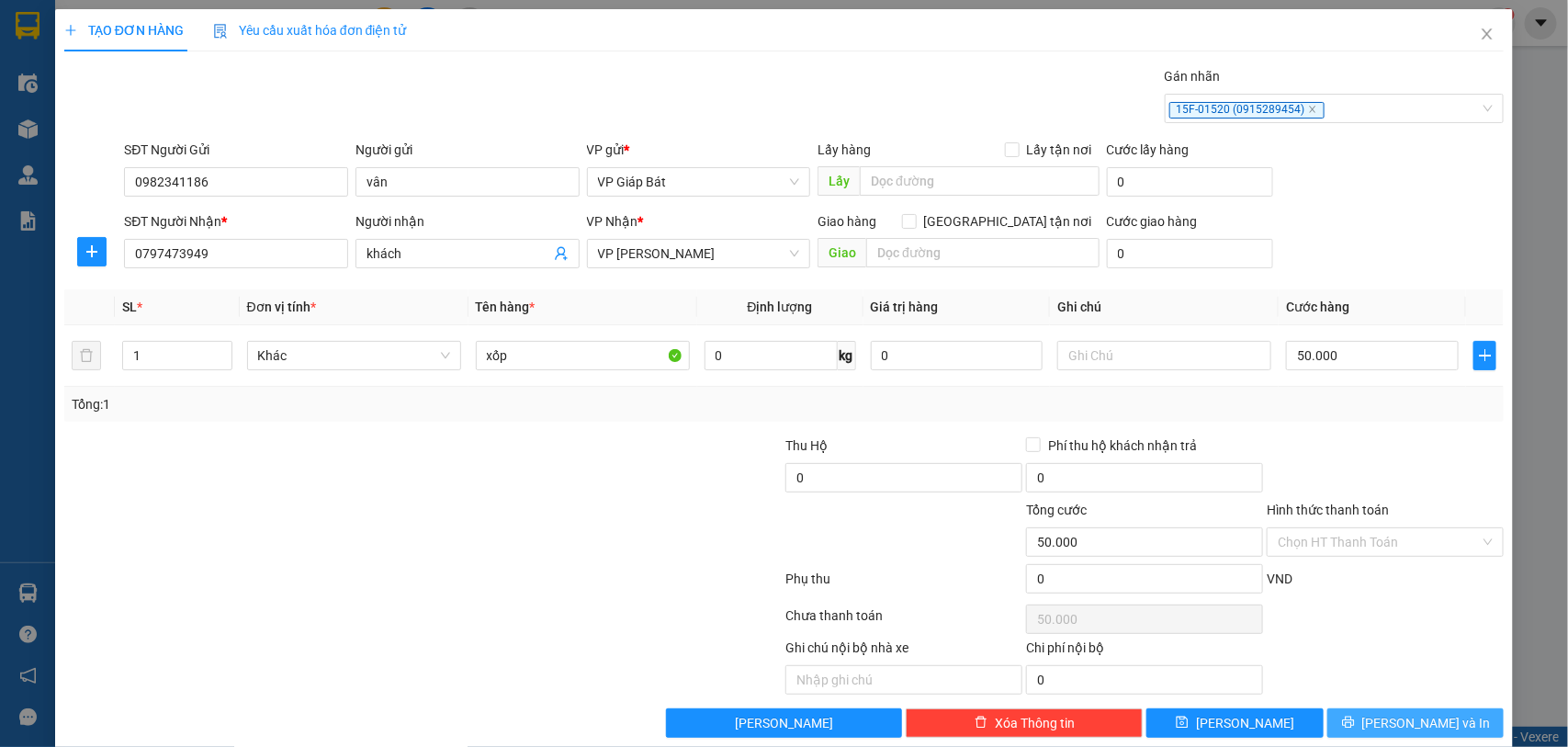
click at [1383, 719] on span "[PERSON_NAME] và In" at bounding box center [1426, 723] width 129 height 20
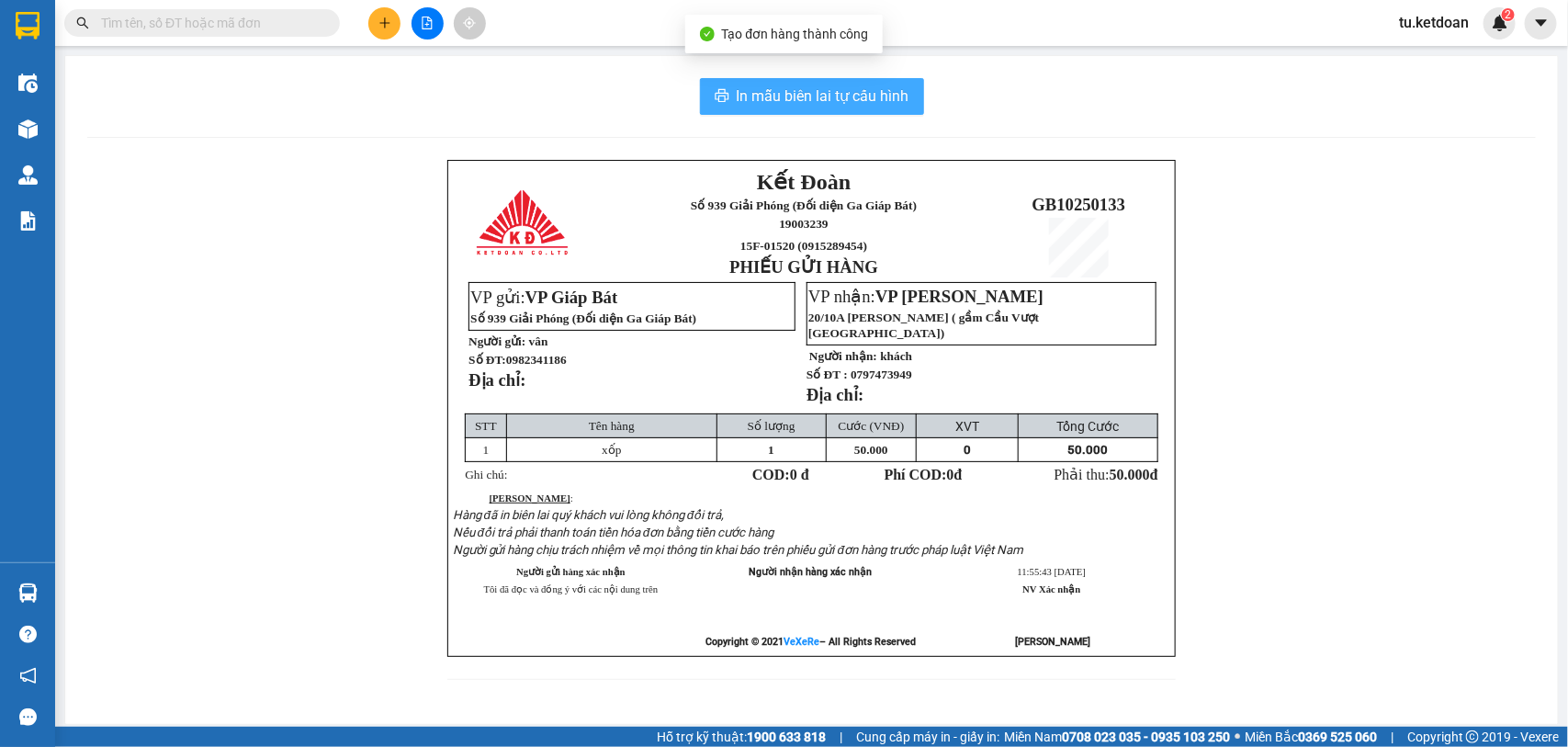
click at [761, 85] on span "In mẫu biên lai tự cấu hình" at bounding box center [824, 96] width 173 height 23
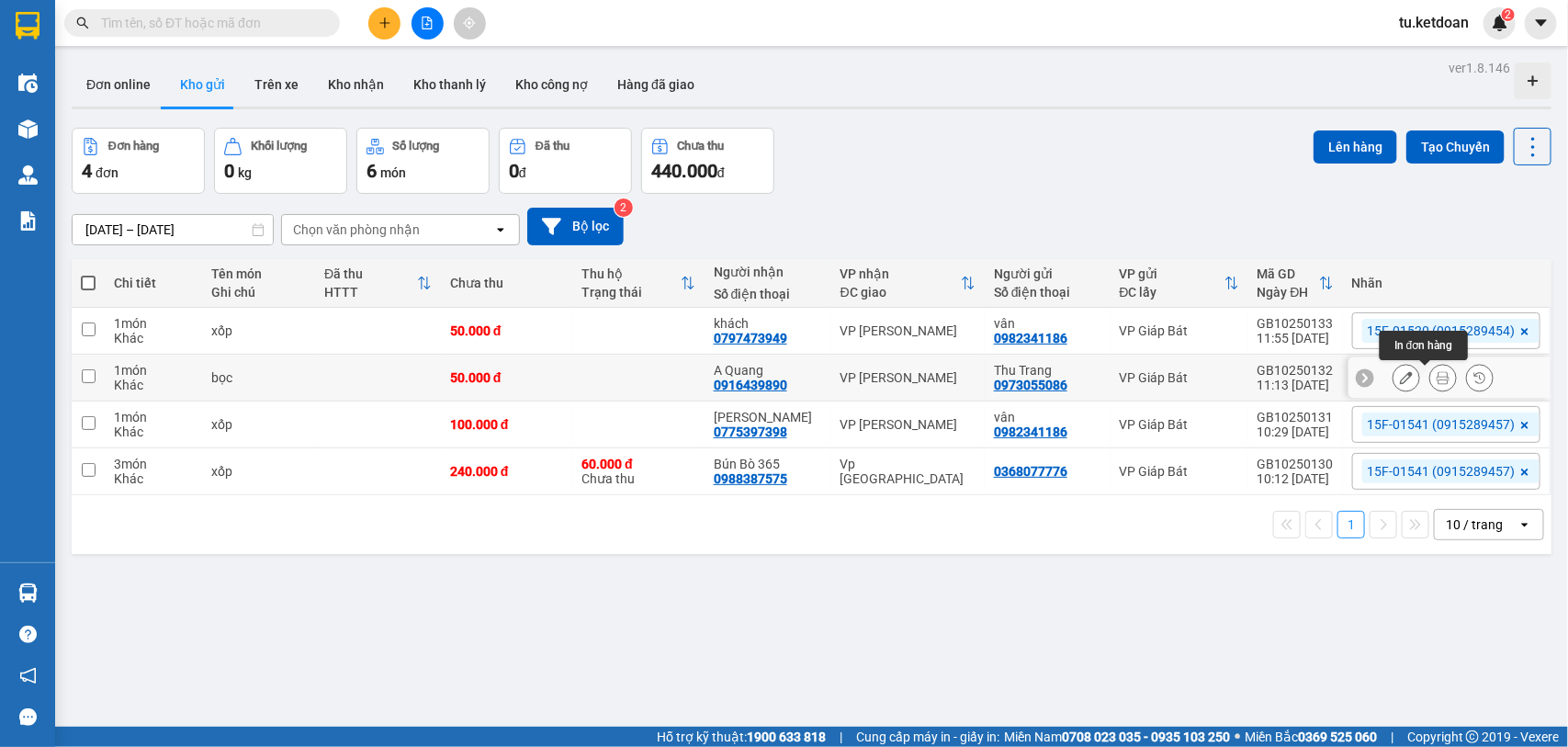
click at [1430, 372] on button at bounding box center [1443, 378] width 26 height 32
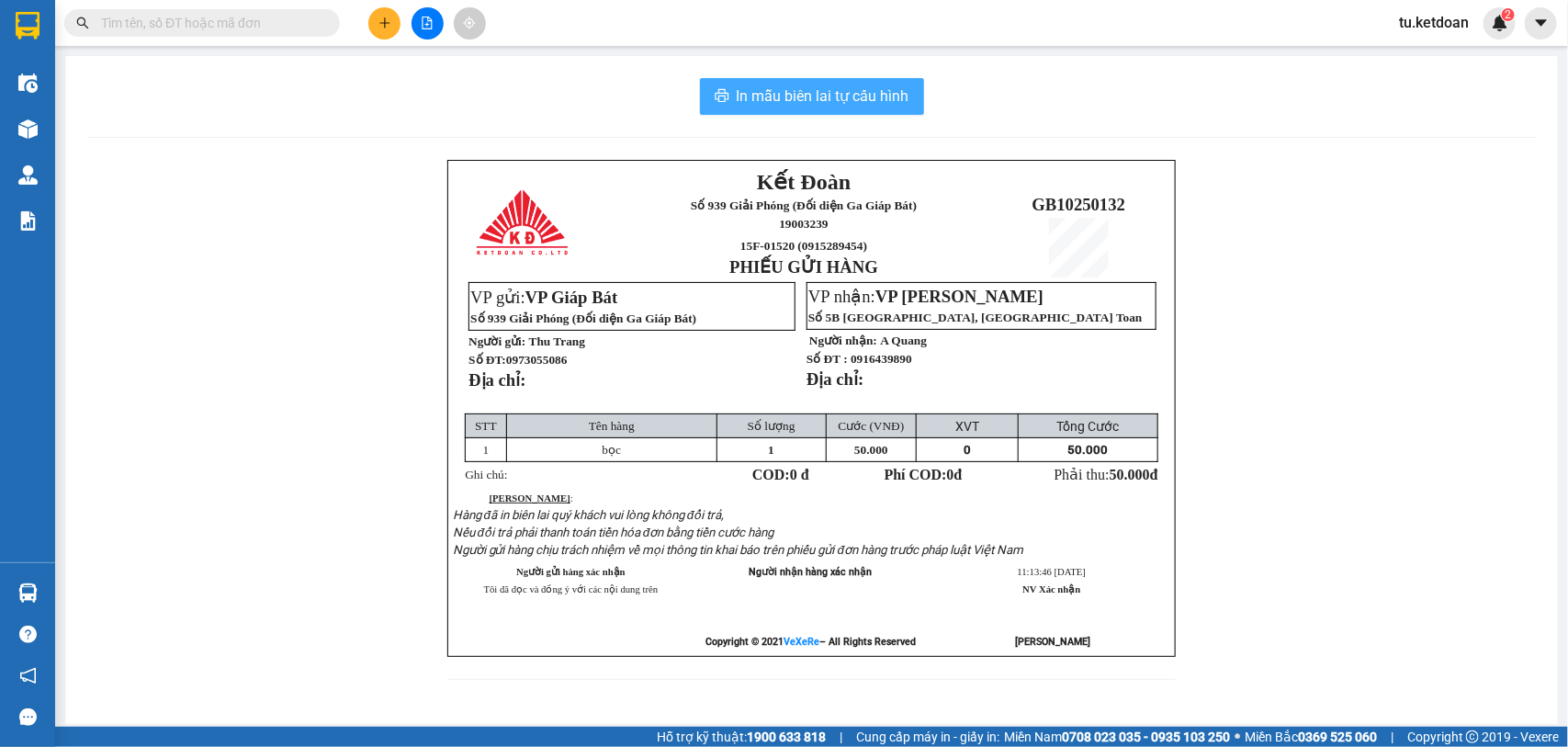
click at [899, 102] on span "In mẫu biên lai tự cấu hình" at bounding box center [824, 96] width 173 height 23
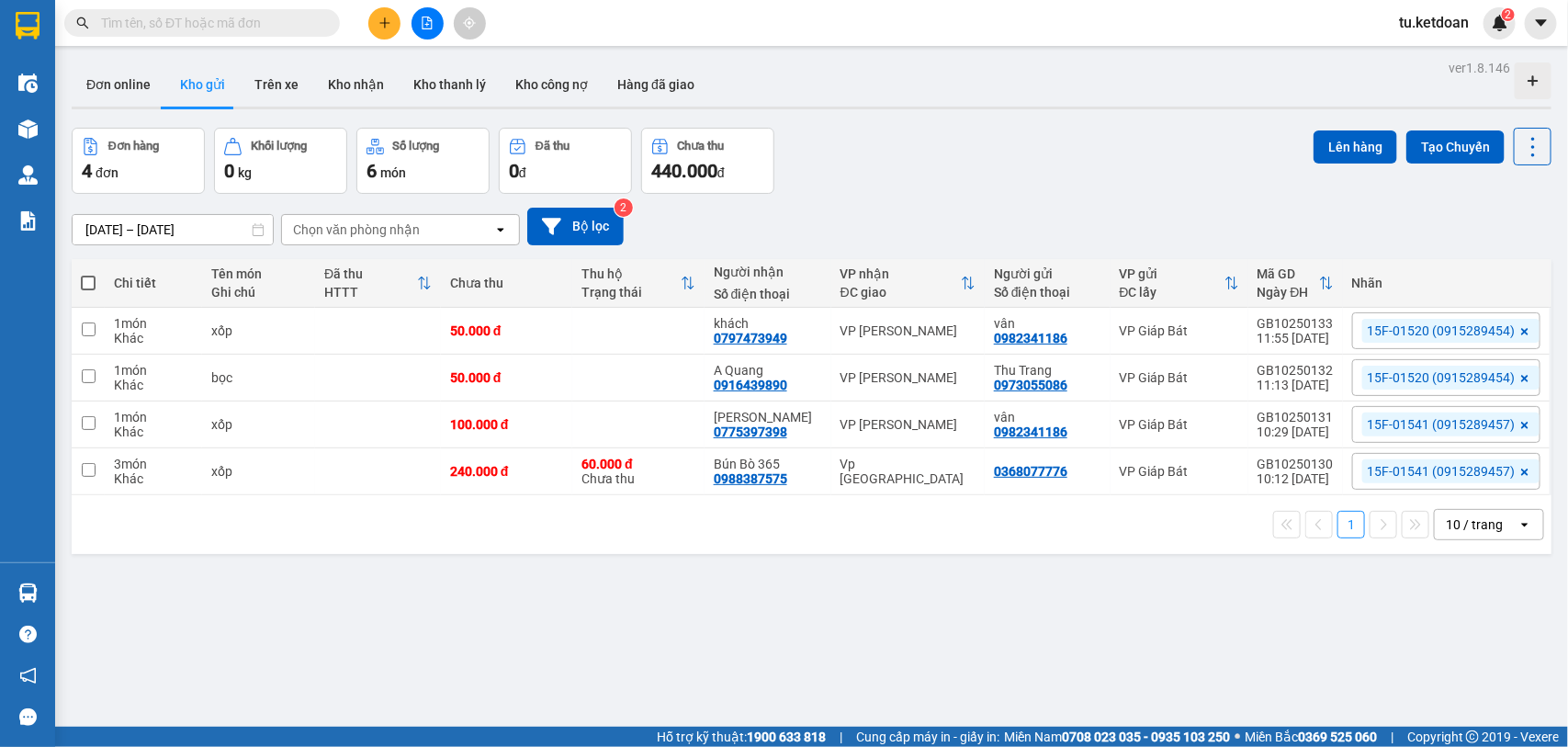
click at [156, 216] on input "[DATE] – [DATE]" at bounding box center [173, 230] width 200 height 29
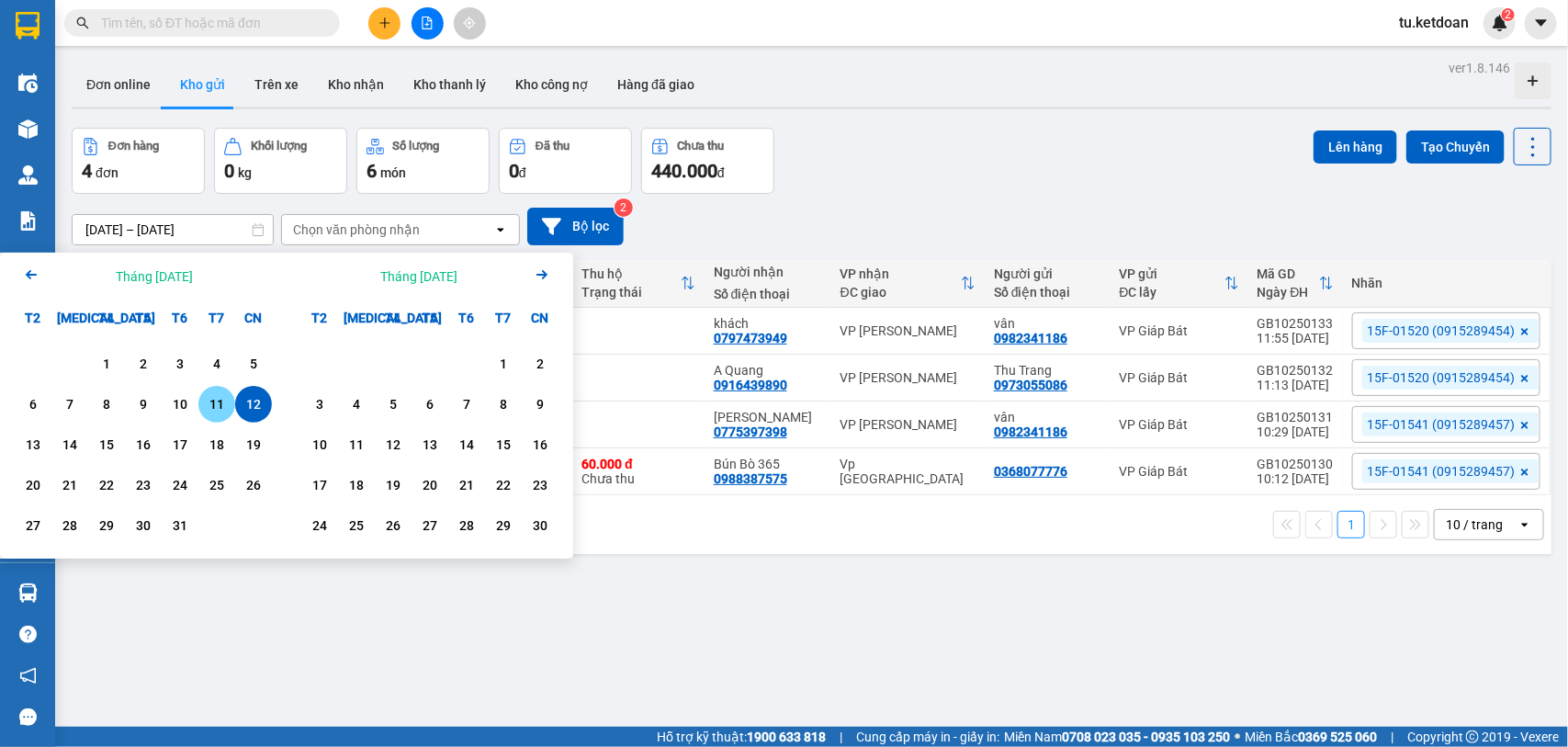
click at [208, 400] on div "11" at bounding box center [217, 404] width 26 height 22
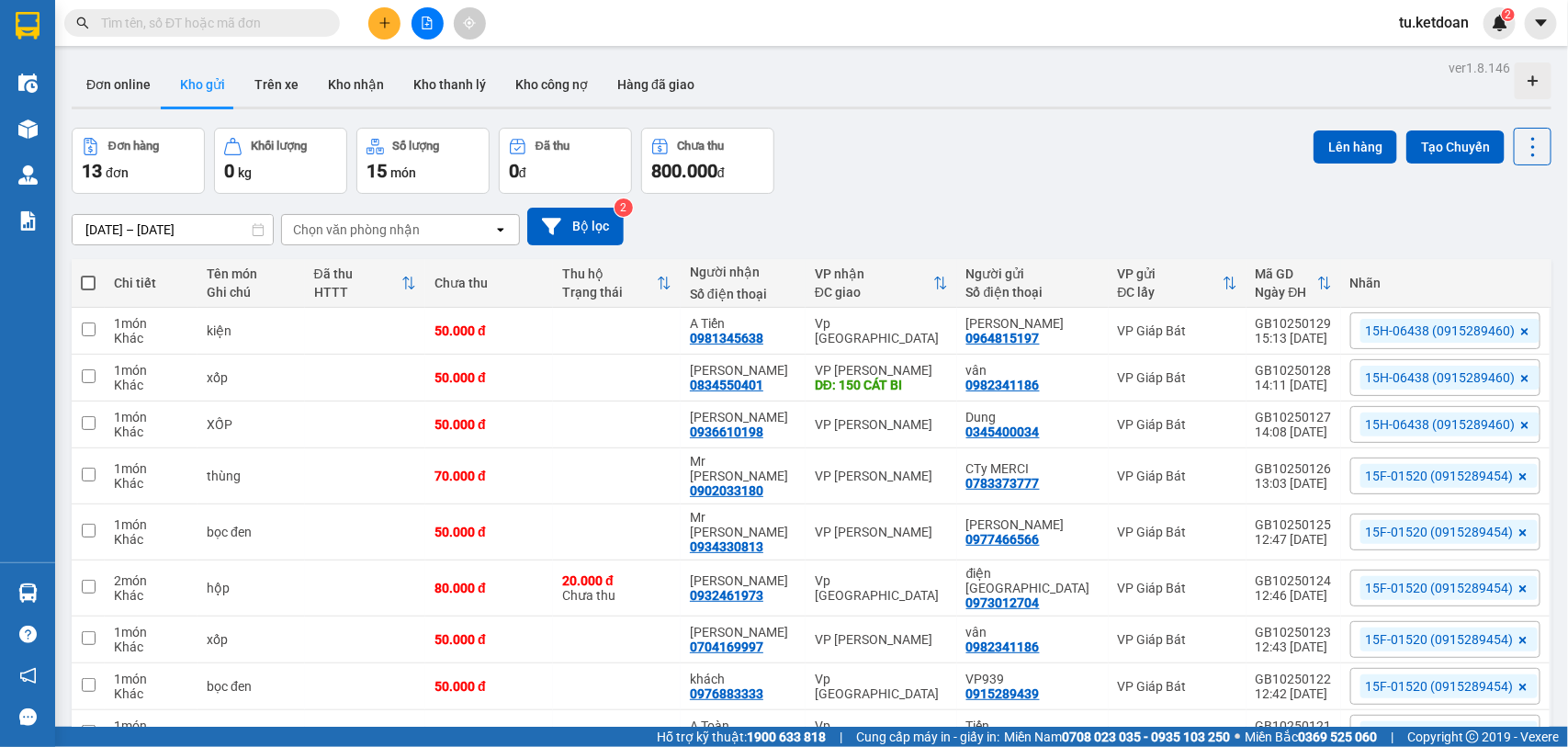
click at [198, 235] on input "[DATE] – [DATE]" at bounding box center [173, 230] width 200 height 29
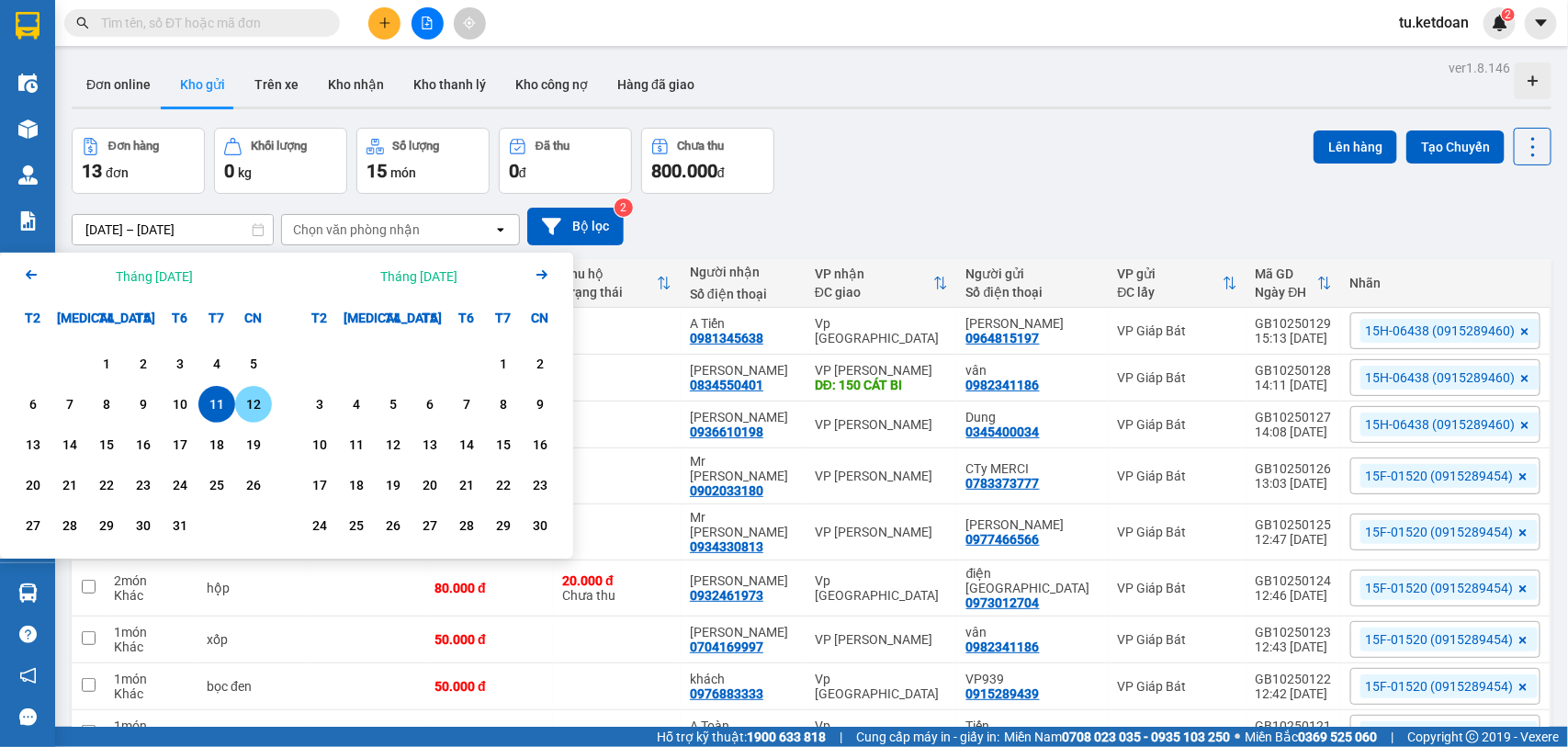
click at [250, 405] on div "12" at bounding box center [254, 404] width 26 height 22
type input "[DATE] – [DATE]"
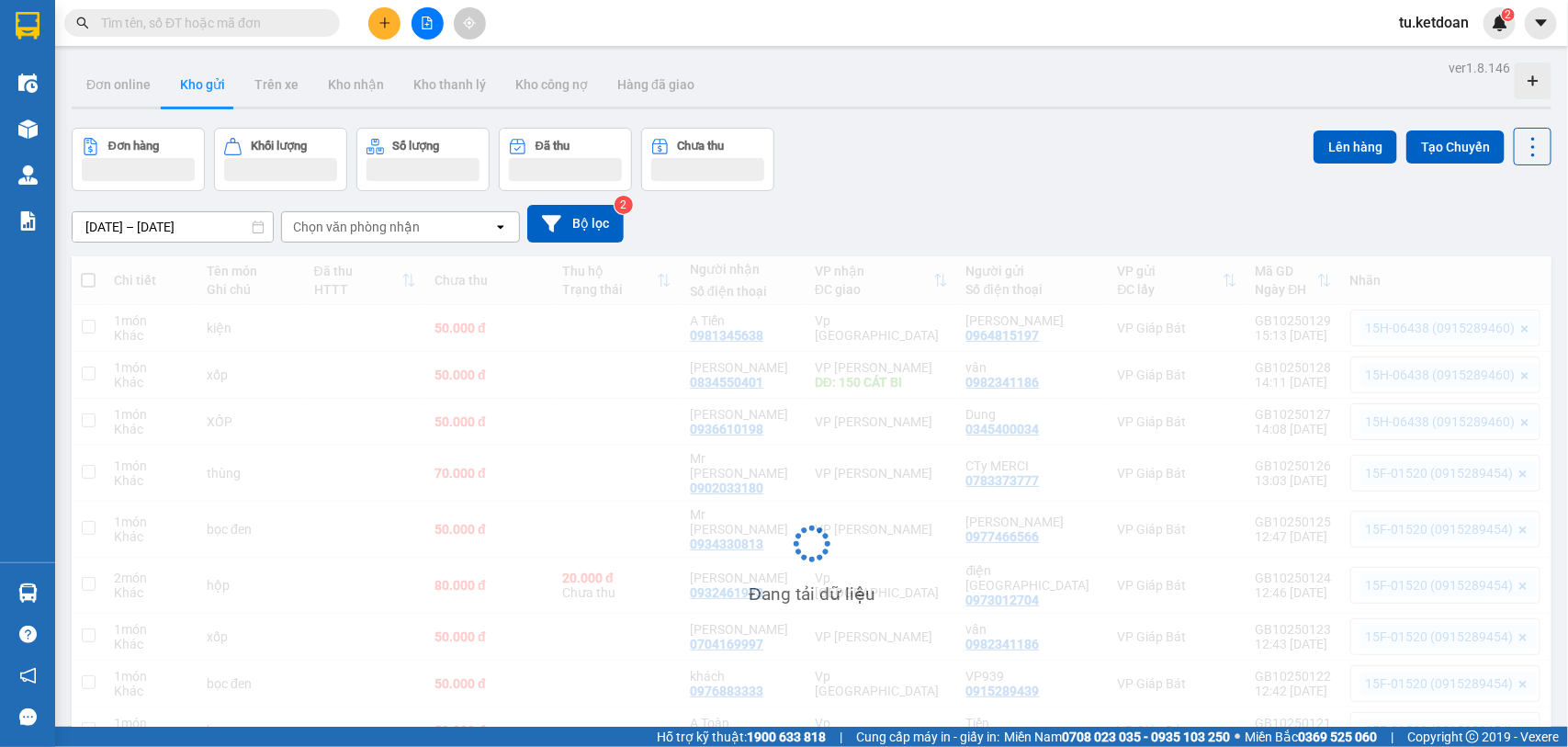
click at [1058, 185] on div "Đơn hàng Khối lượng Số lượng Đã thu Chưa thu Lên hàng Tạo Chuyến" at bounding box center [812, 159] width 1480 height 63
